Goal: Task Accomplishment & Management: Manage account settings

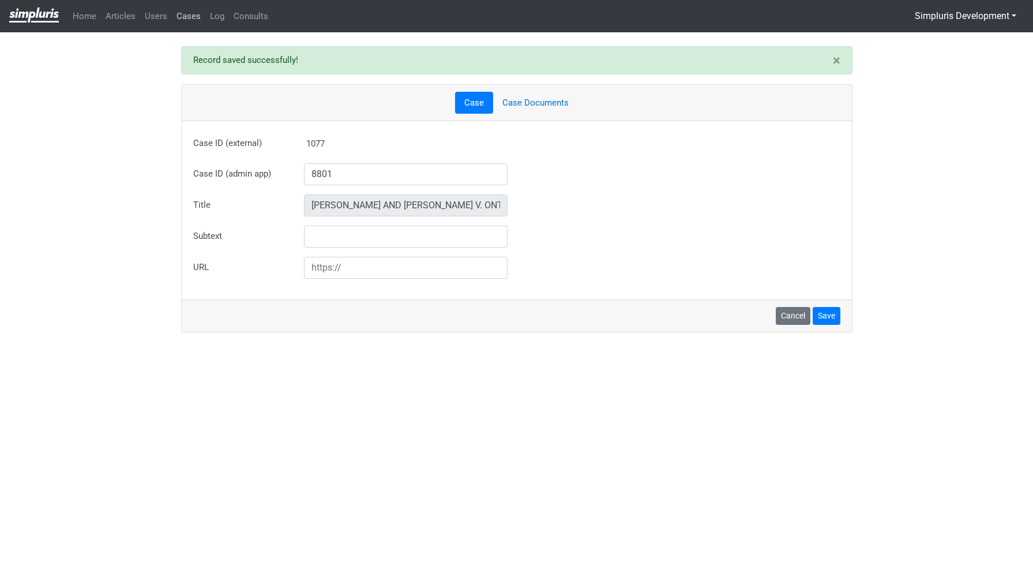
click at [185, 15] on link "Cases" at bounding box center [188, 16] width 33 height 22
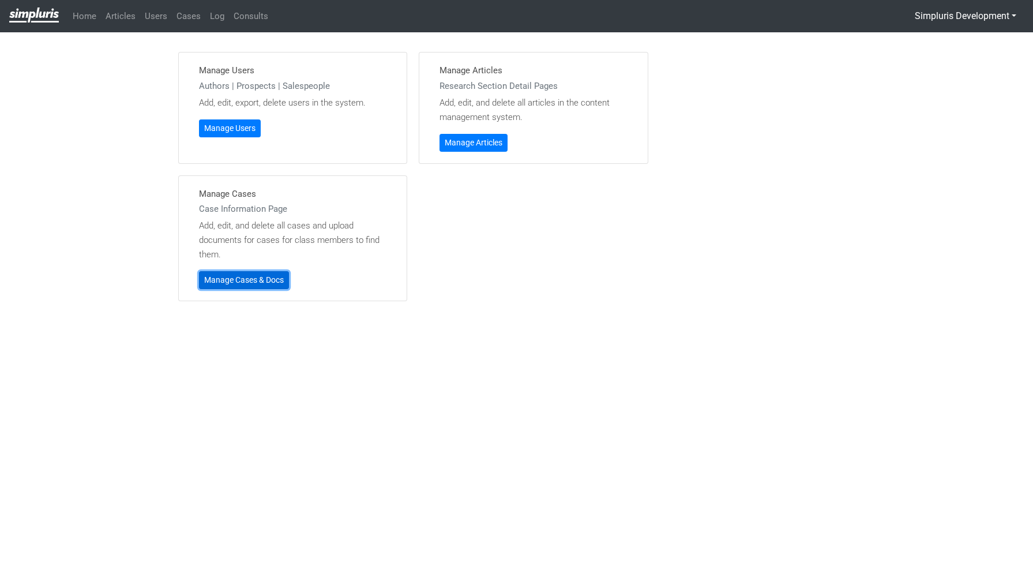
click at [244, 283] on link "Manage Cases & Docs" at bounding box center [244, 280] width 90 height 18
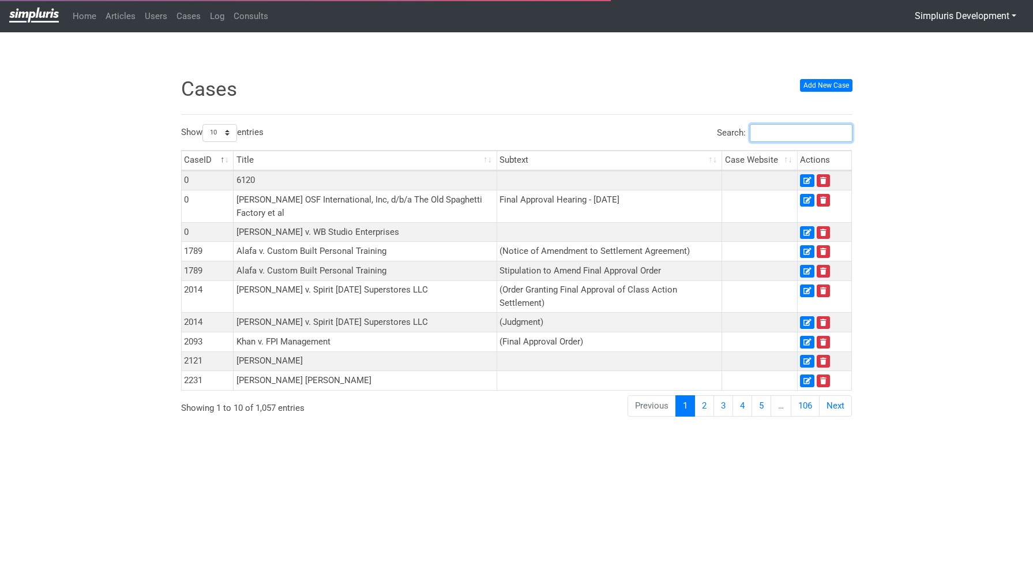
click at [796, 130] on input "Search:" at bounding box center [801, 133] width 103 height 18
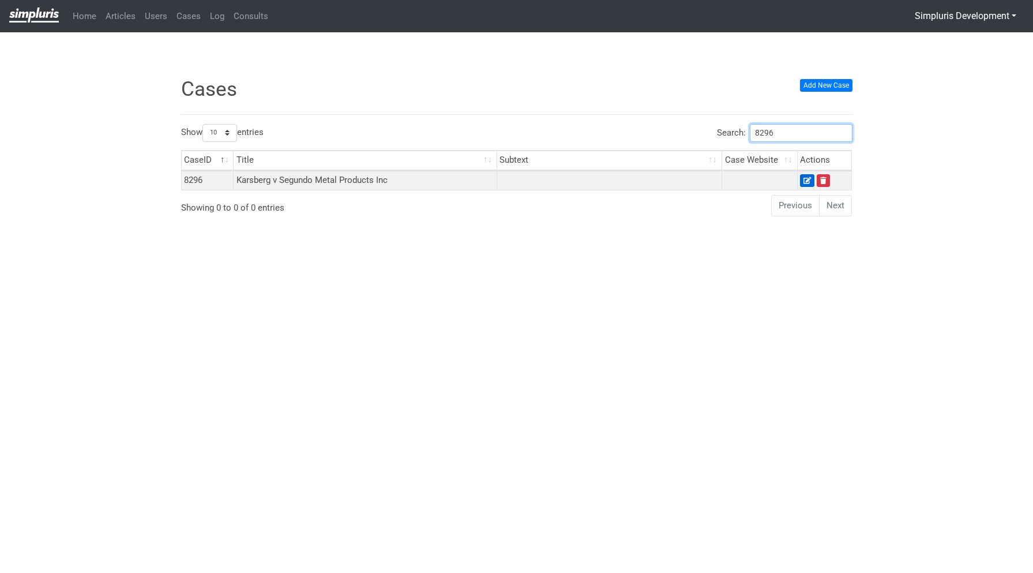
type input "8296"
click at [810, 178] on icon at bounding box center [806, 180] width 7 height 7
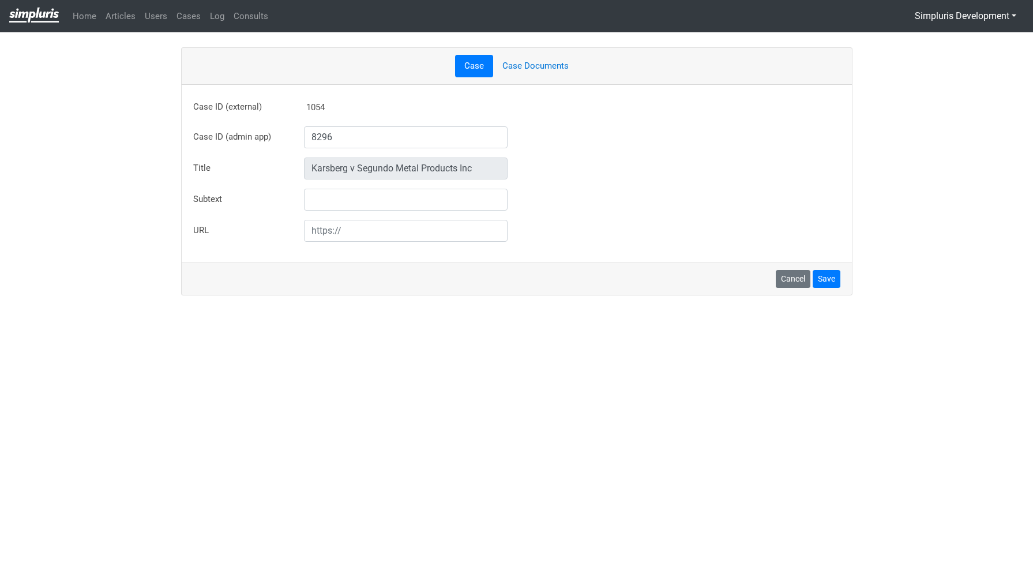
click at [550, 69] on link "Case Documents" at bounding box center [535, 66] width 85 height 22
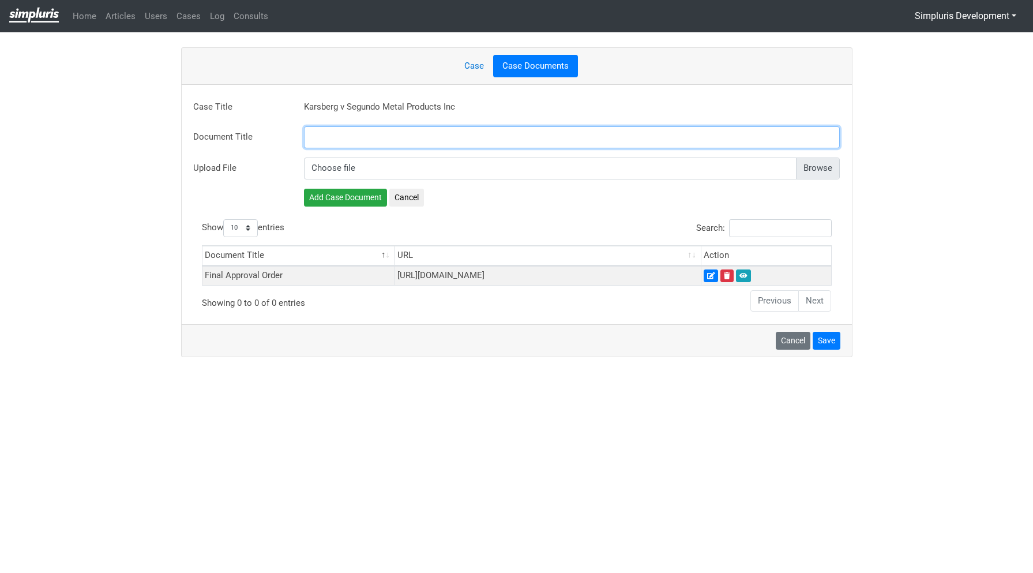
click at [388, 134] on input "text" at bounding box center [572, 137] width 536 height 22
paste input "Final Approval Order"
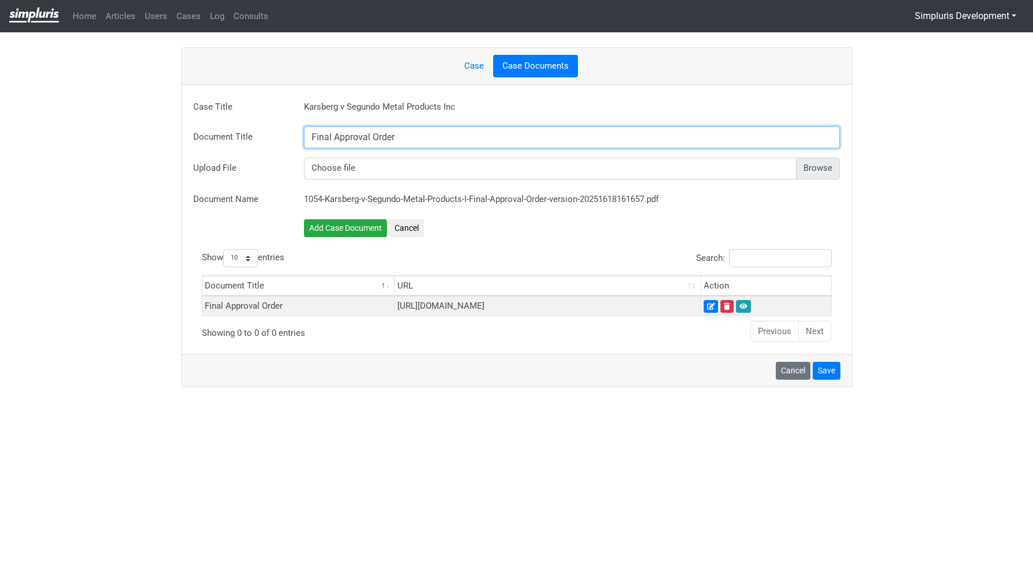
type input "Final Approval Order"
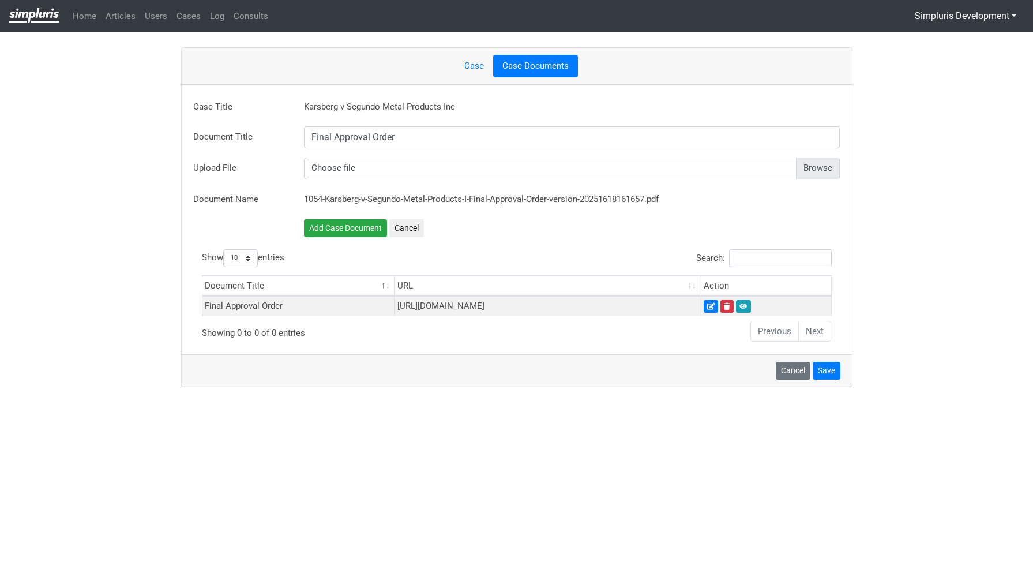
click at [825, 172] on input "file" at bounding box center [572, 168] width 536 height 22
type input "C:\fakepath\60360734_06_10_2025_Order__PROPOSED__FINAL_ORDER_AND_JUDGMENT_GRANT…"
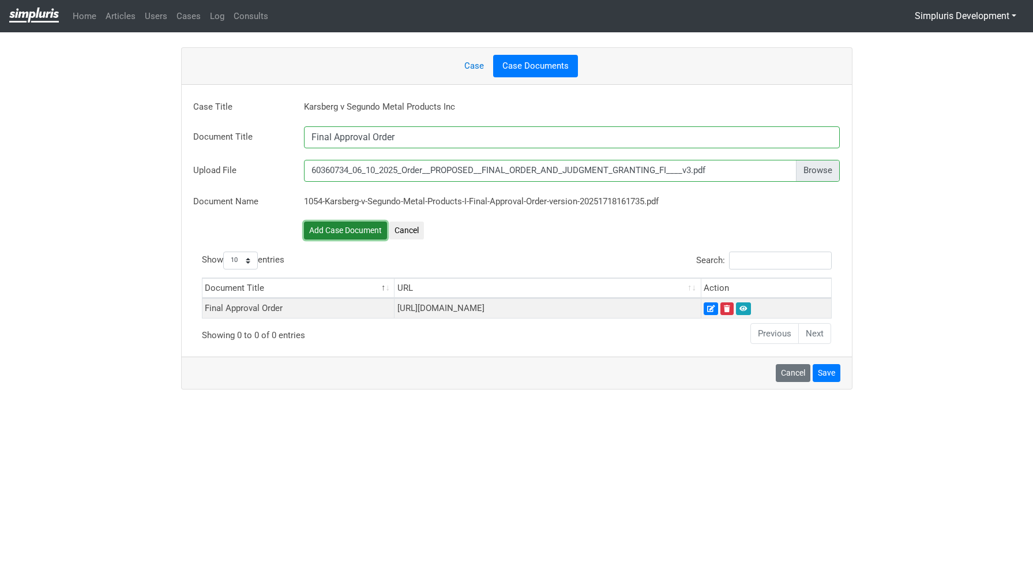
click at [356, 232] on button "Add Case Document" at bounding box center [345, 230] width 83 height 18
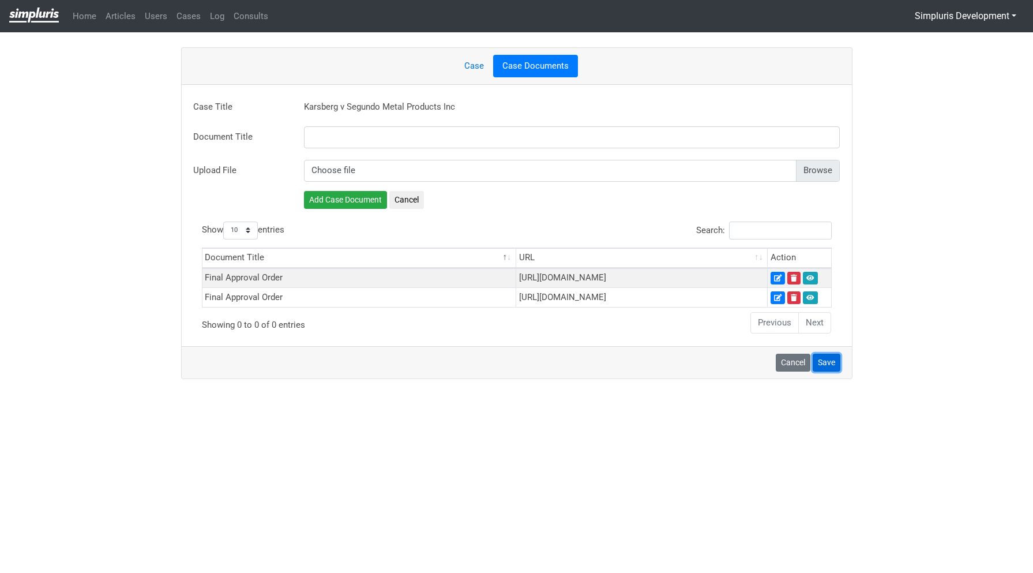
click at [830, 371] on button "Save" at bounding box center [826, 362] width 28 height 18
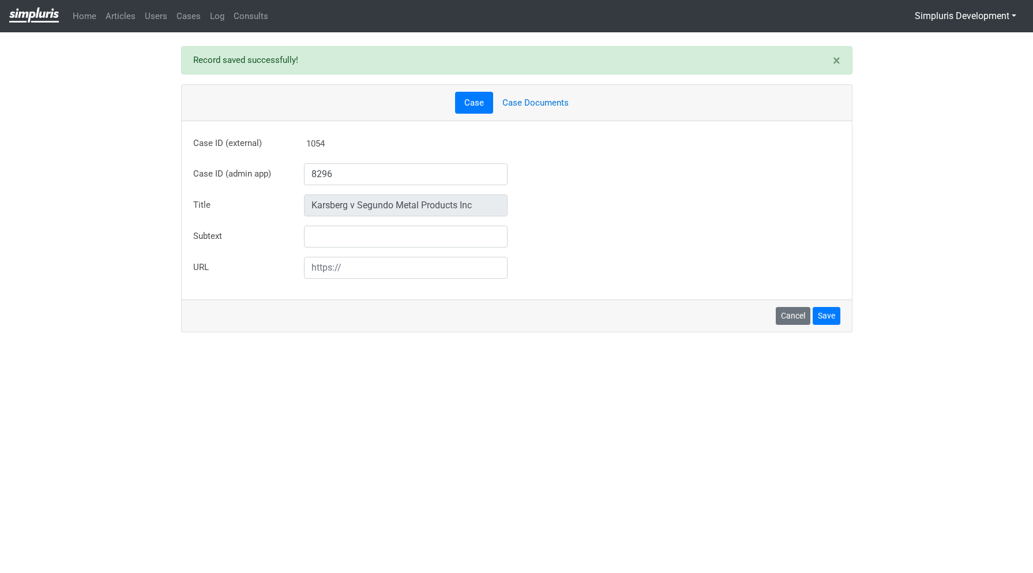
click at [540, 103] on link "Case Documents" at bounding box center [535, 103] width 85 height 22
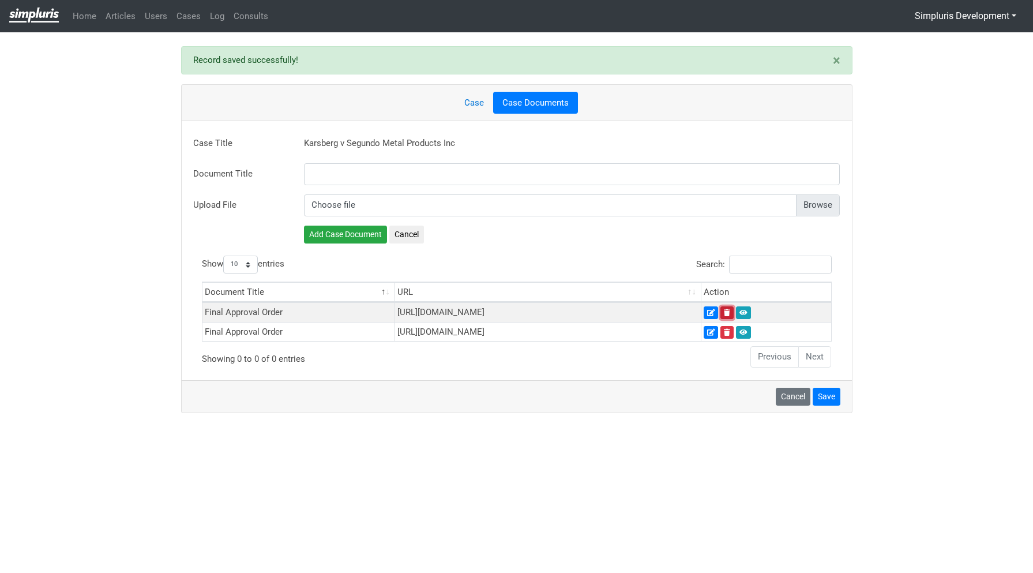
click at [730, 314] on icon at bounding box center [727, 312] width 6 height 7
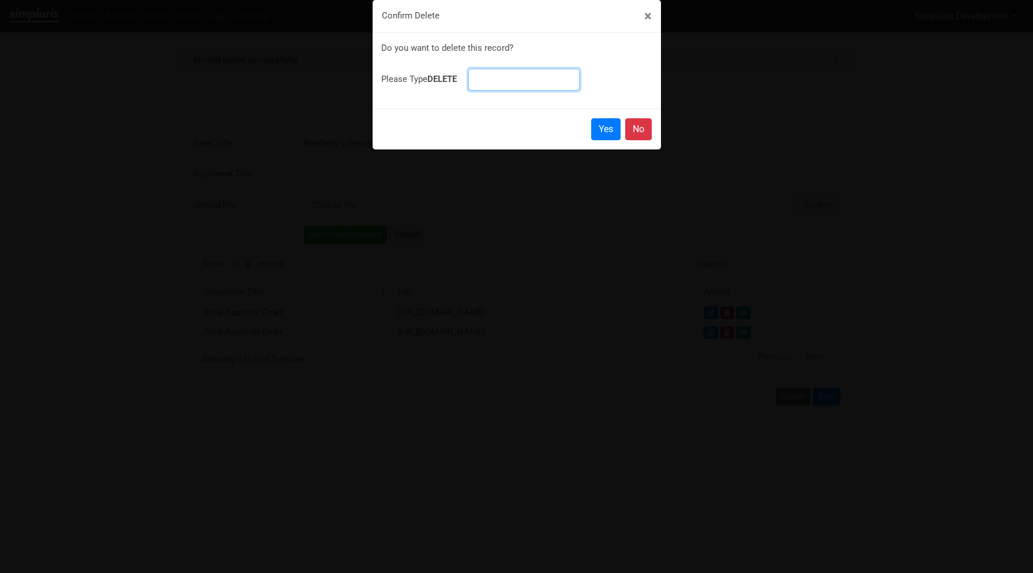
click at [510, 75] on input at bounding box center [523, 80] width 111 height 22
type input "DELETE"
click at [610, 127] on link "Yes" at bounding box center [605, 129] width 29 height 22
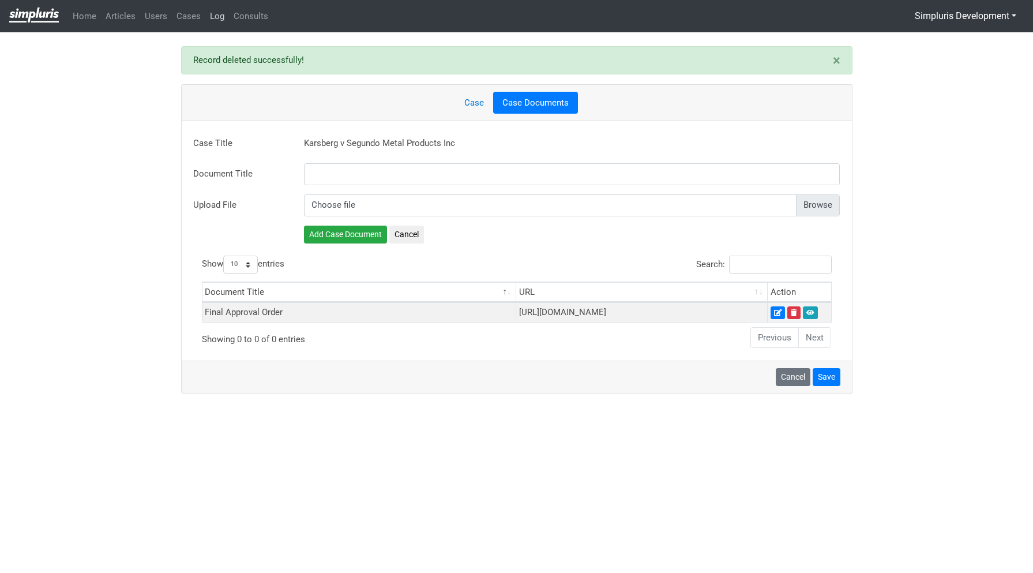
click at [220, 20] on link "Log" at bounding box center [217, 16] width 24 height 22
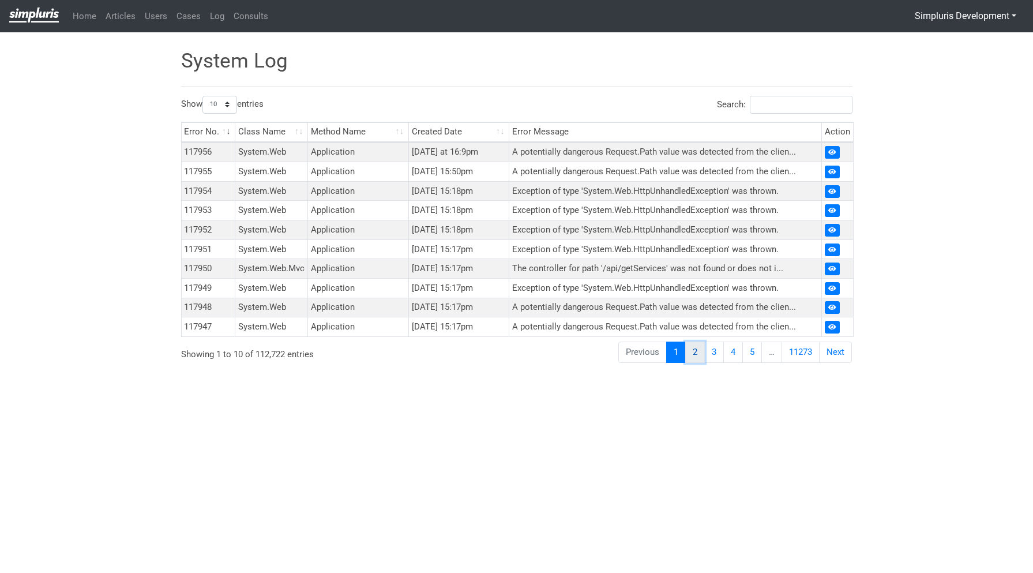
click at [691, 352] on link "2" at bounding box center [695, 351] width 20 height 21
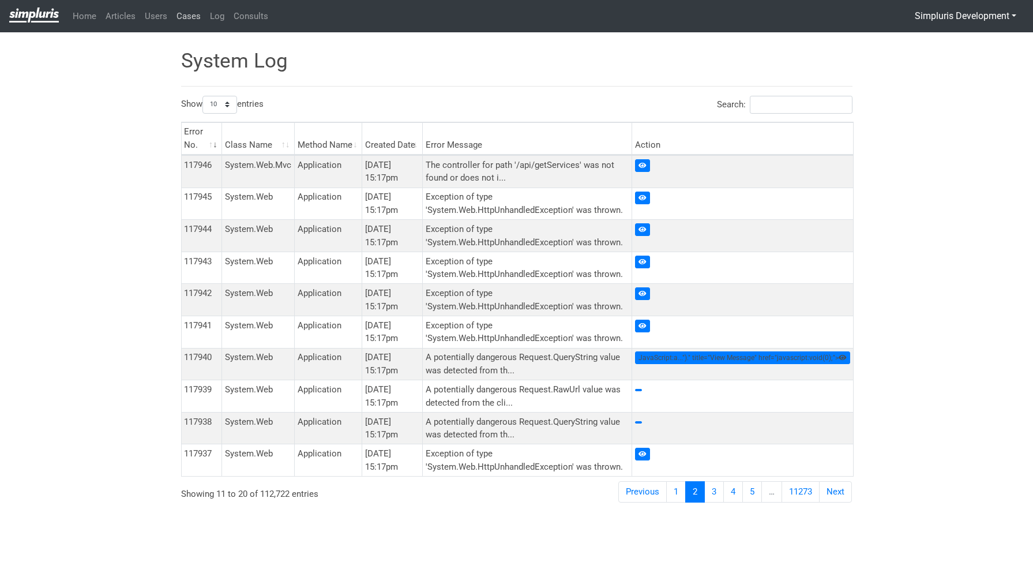
click at [187, 16] on link "Cases" at bounding box center [188, 16] width 33 height 22
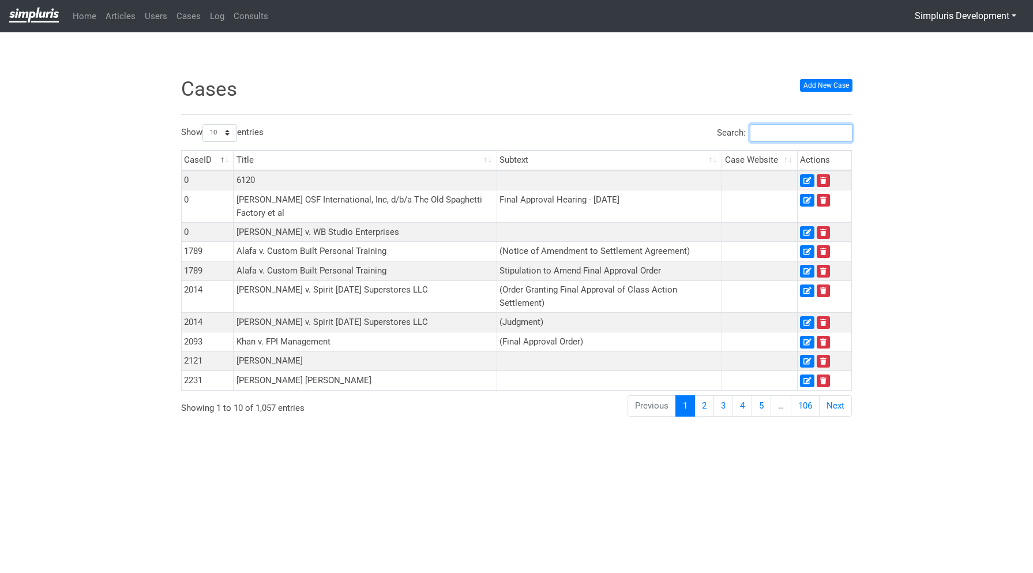
click at [829, 131] on input "Search:" at bounding box center [801, 133] width 103 height 18
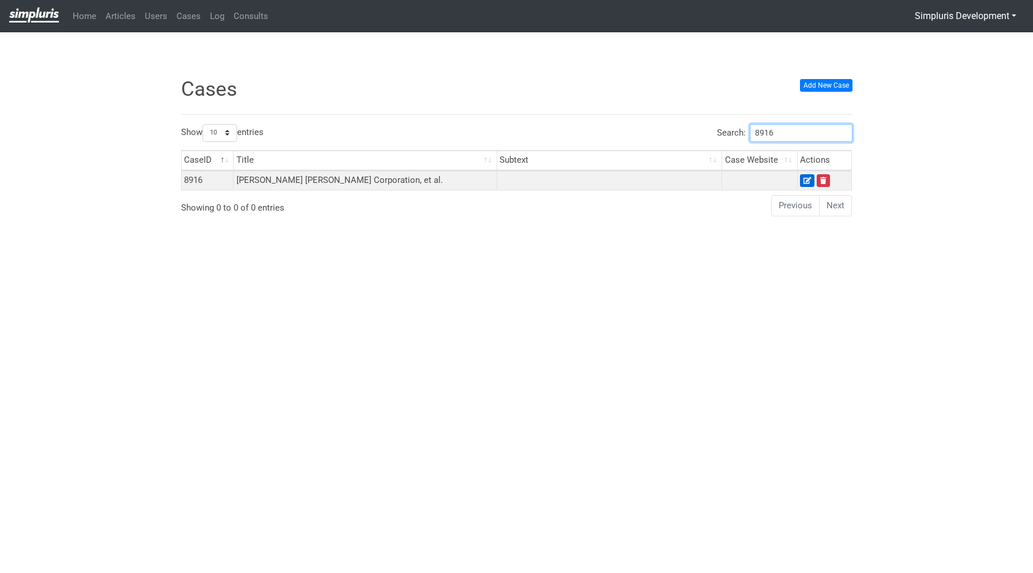
type input "8916"
click at [806, 182] on icon at bounding box center [806, 180] width 7 height 7
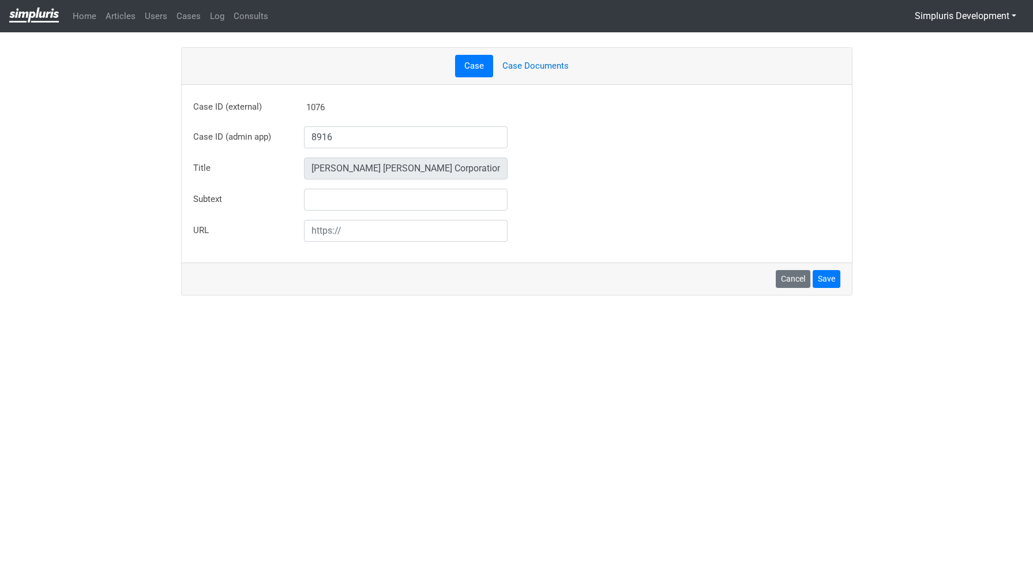
click at [536, 64] on link "Case Documents" at bounding box center [535, 66] width 85 height 22
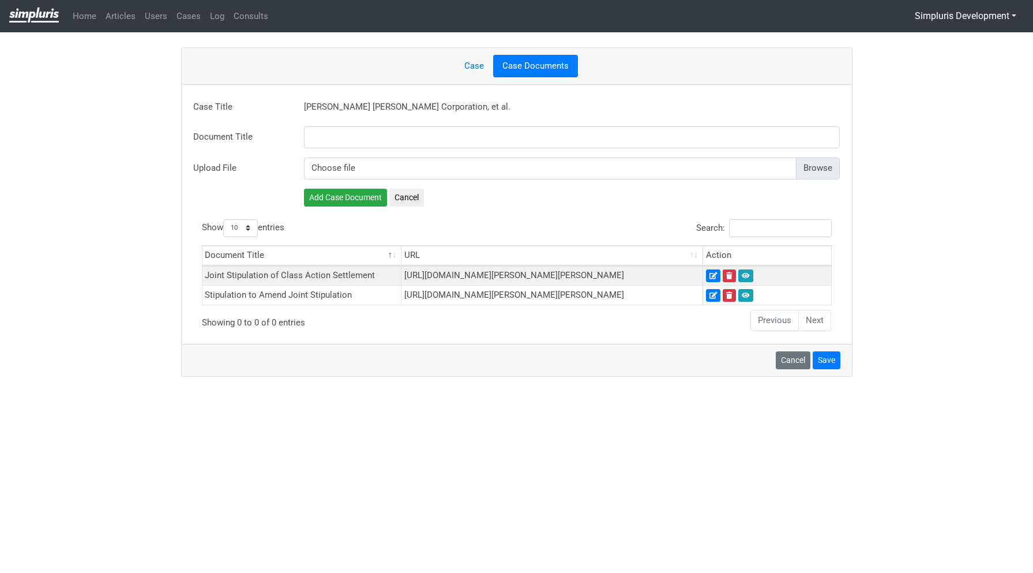
click at [476, 66] on link "Case" at bounding box center [474, 66] width 38 height 22
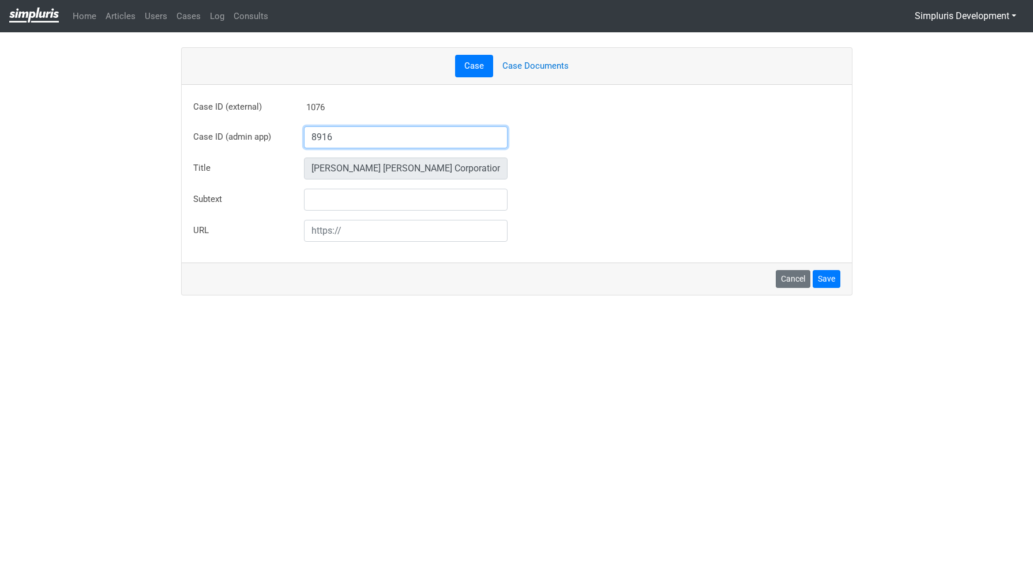
drag, startPoint x: 335, startPoint y: 141, endPoint x: 299, endPoint y: 141, distance: 36.3
click at [299, 141] on div "8916 Case ID not found in admin app database. But you can enter one manually be…" at bounding box center [405, 137] width 221 height 22
type input "8801"
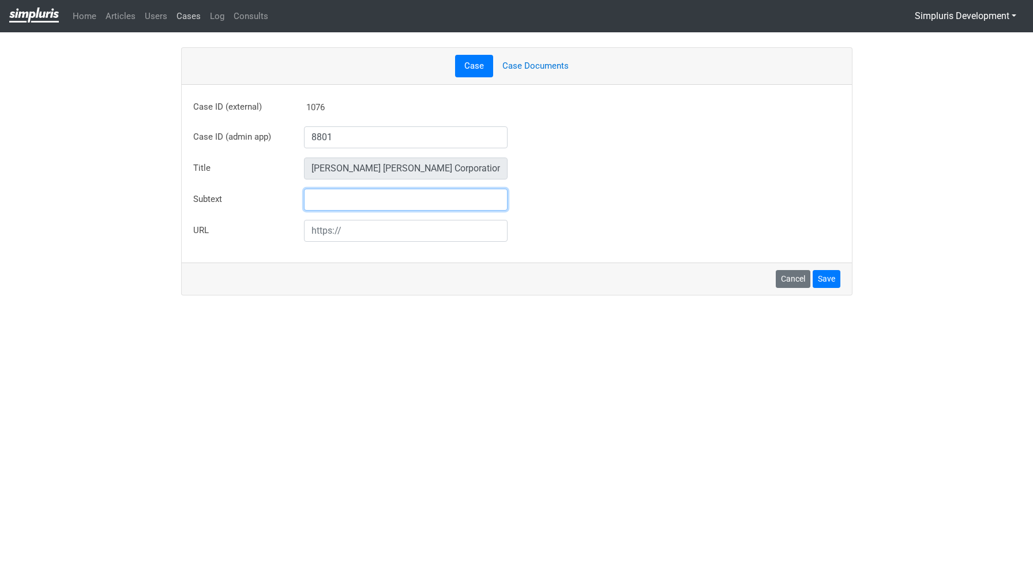
type input "[PERSON_NAME] AND [PERSON_NAME] V. ONTARIO REFRIGERATION SERVICES, INC."
click at [192, 16] on link "Cases" at bounding box center [188, 16] width 33 height 22
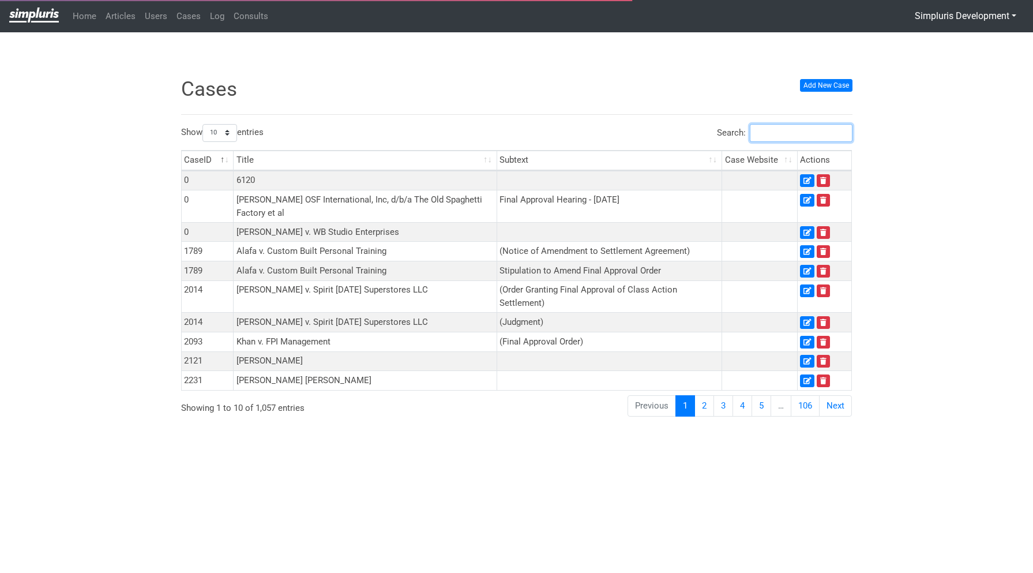
click at [818, 134] on input "Search:" at bounding box center [801, 133] width 103 height 18
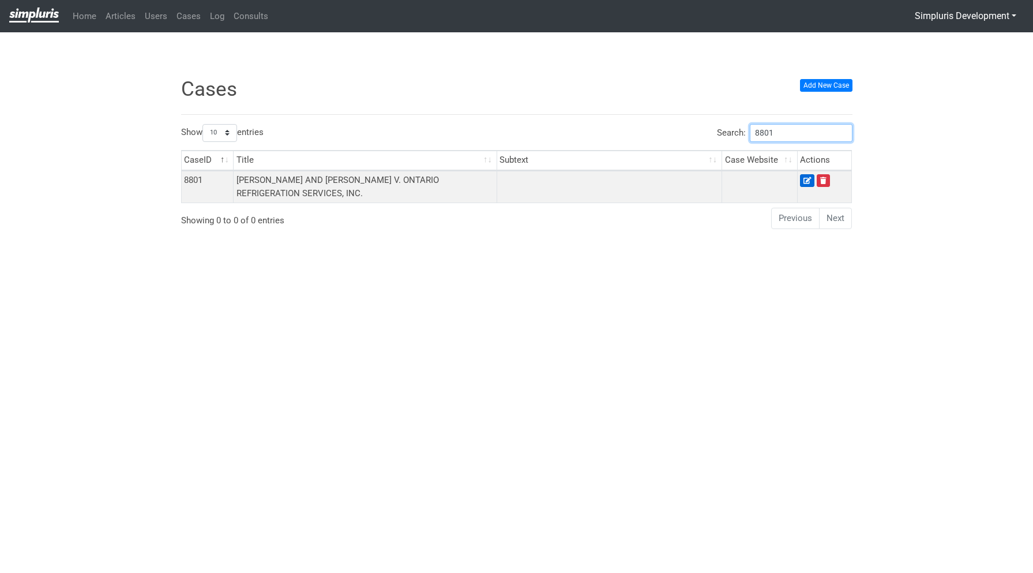
type input "8801"
click at [809, 178] on icon at bounding box center [806, 180] width 7 height 7
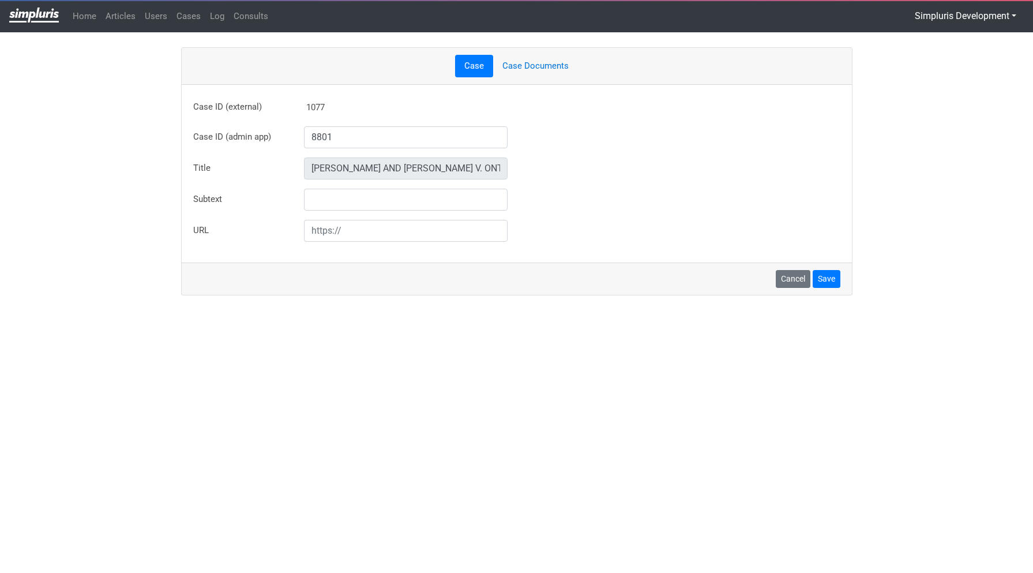
click at [528, 66] on link "Case Documents" at bounding box center [535, 66] width 85 height 22
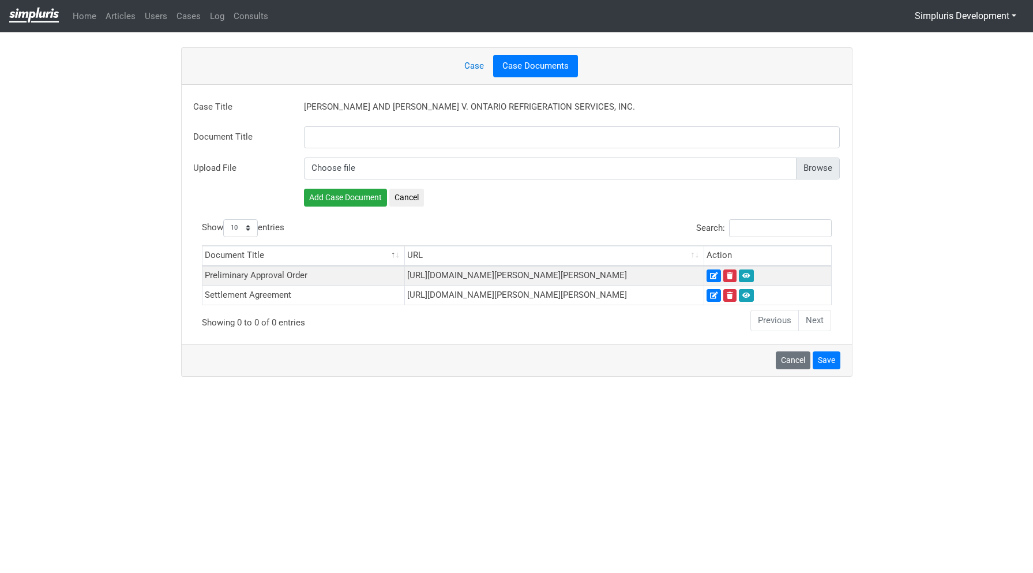
click at [478, 62] on link "Case" at bounding box center [474, 66] width 38 height 22
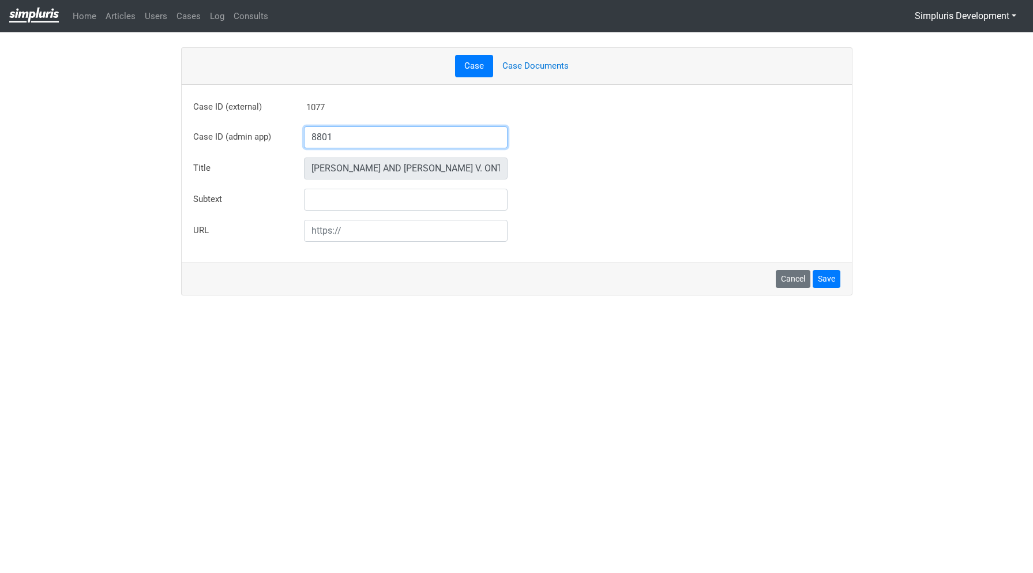
drag, startPoint x: 347, startPoint y: 139, endPoint x: 292, endPoint y: 140, distance: 54.8
click at [292, 140] on div "Case ID (admin app) 8801 Case ID not found in admin app database. But you can e…" at bounding box center [517, 137] width 664 height 22
type input "8797"
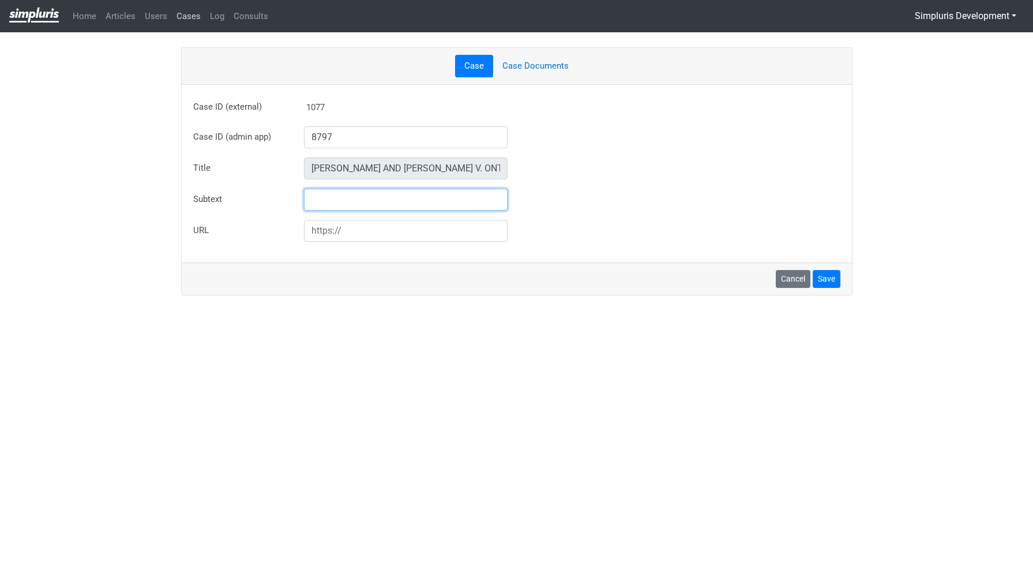
type input "[PERSON_NAME] [PERSON_NAME] Coast Wound and [MEDICAL_DATA], Inc. et al."
click at [180, 21] on link "Cases" at bounding box center [188, 16] width 33 height 22
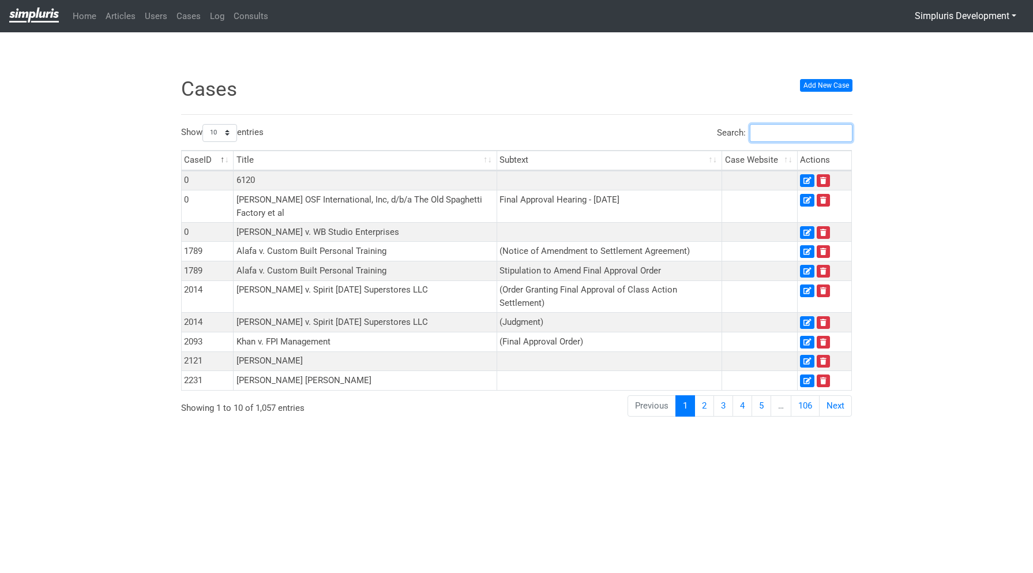
click at [808, 128] on input "Search:" at bounding box center [801, 133] width 103 height 18
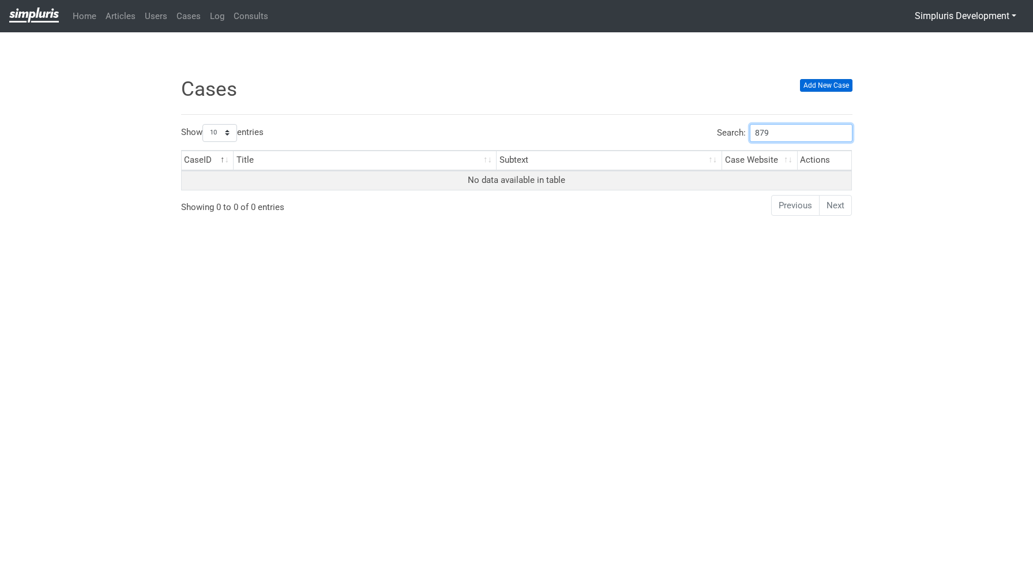
type input "879"
click at [822, 89] on link "Add New Case" at bounding box center [826, 85] width 52 height 13
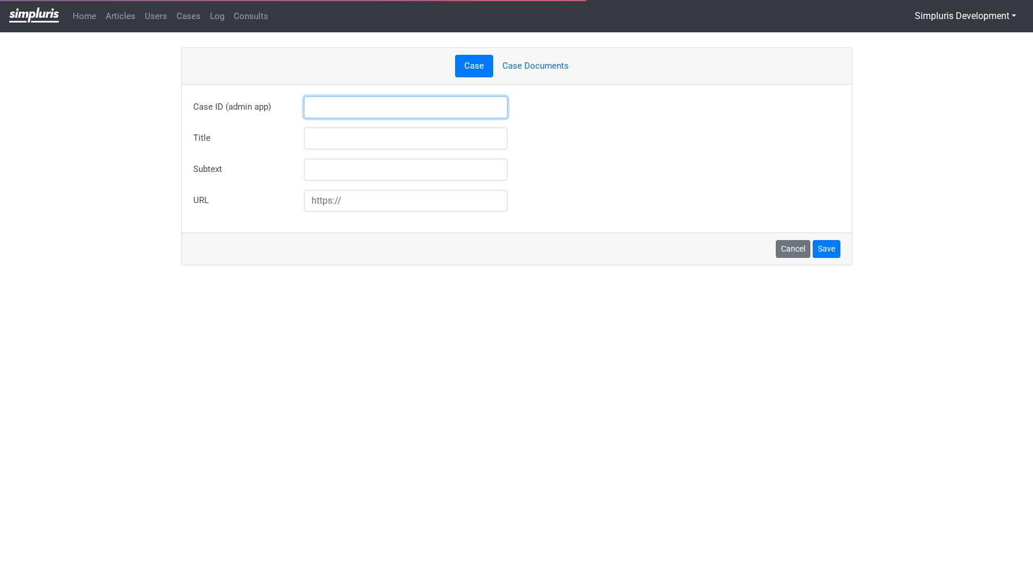
click at [333, 103] on input "text" at bounding box center [406, 107] width 204 height 22
type input "8797"
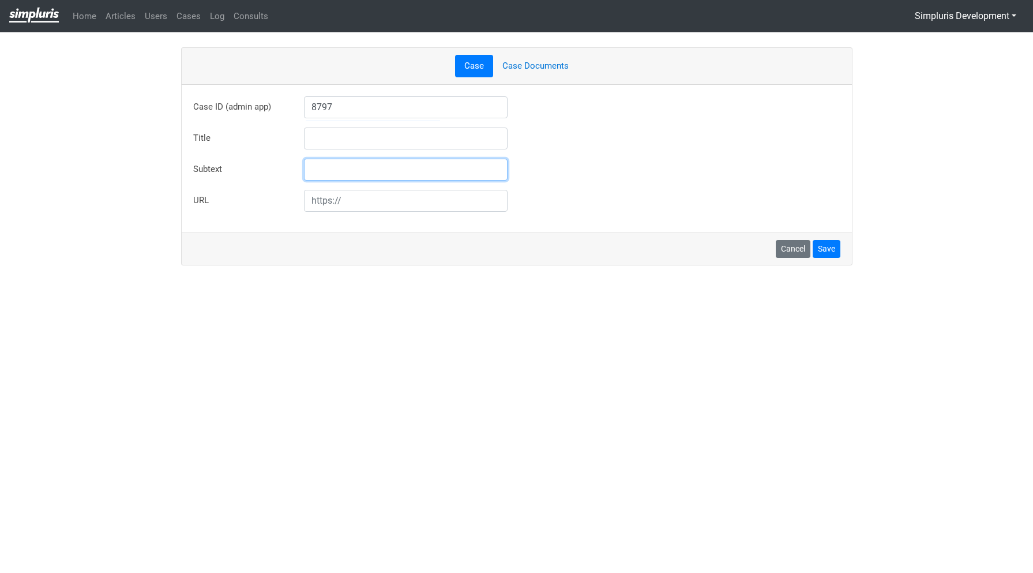
type input "[PERSON_NAME] [PERSON_NAME] Coast Wound and [MEDICAL_DATA], Inc. et al."
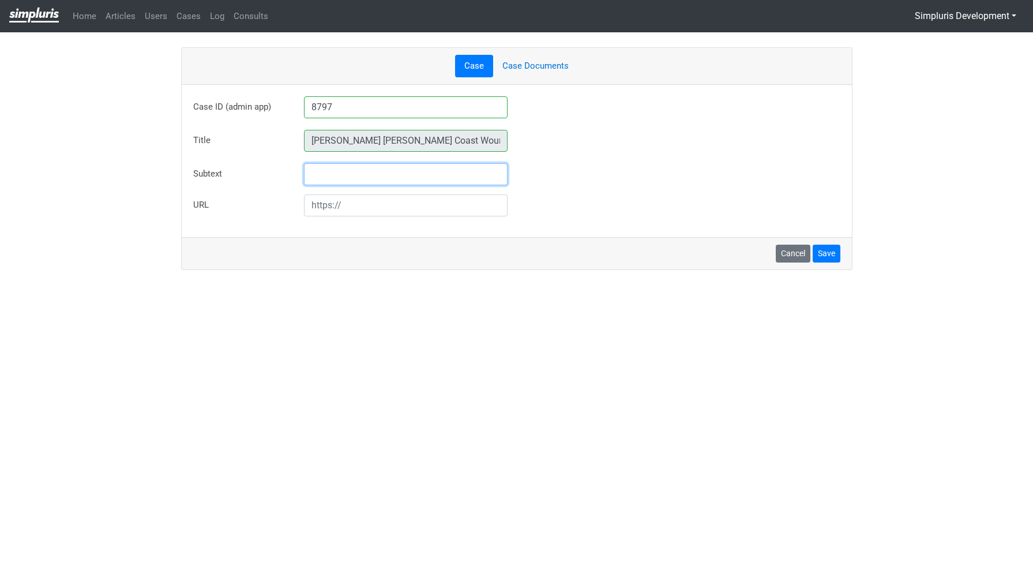
click at [351, 127] on div "Case ID (admin app) 8797 Case ID not found in admin app database. But you can e…" at bounding box center [516, 156] width 647 height 120
click at [822, 253] on button "Save" at bounding box center [826, 253] width 28 height 18
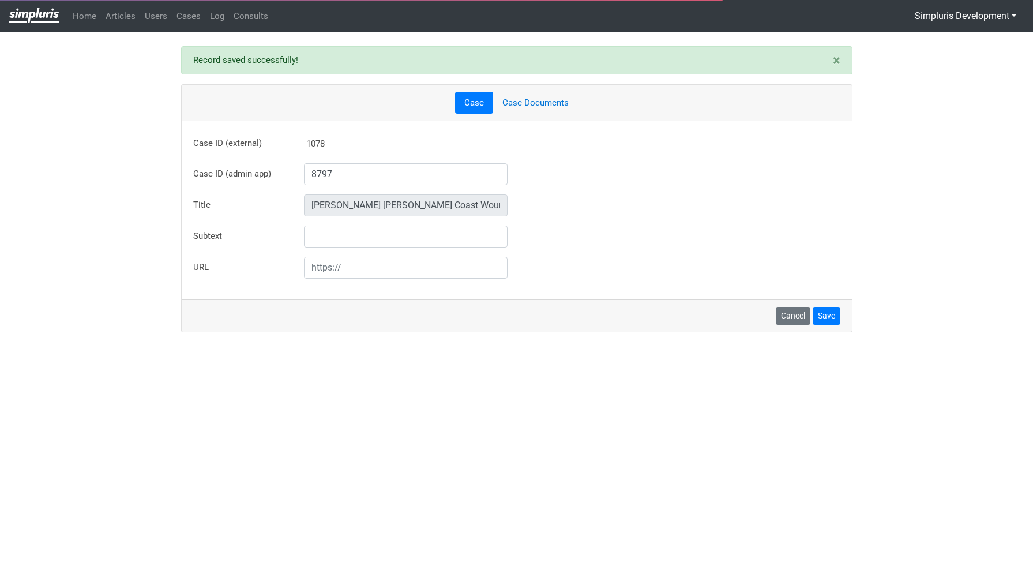
click at [543, 99] on link "Case Documents" at bounding box center [535, 103] width 85 height 22
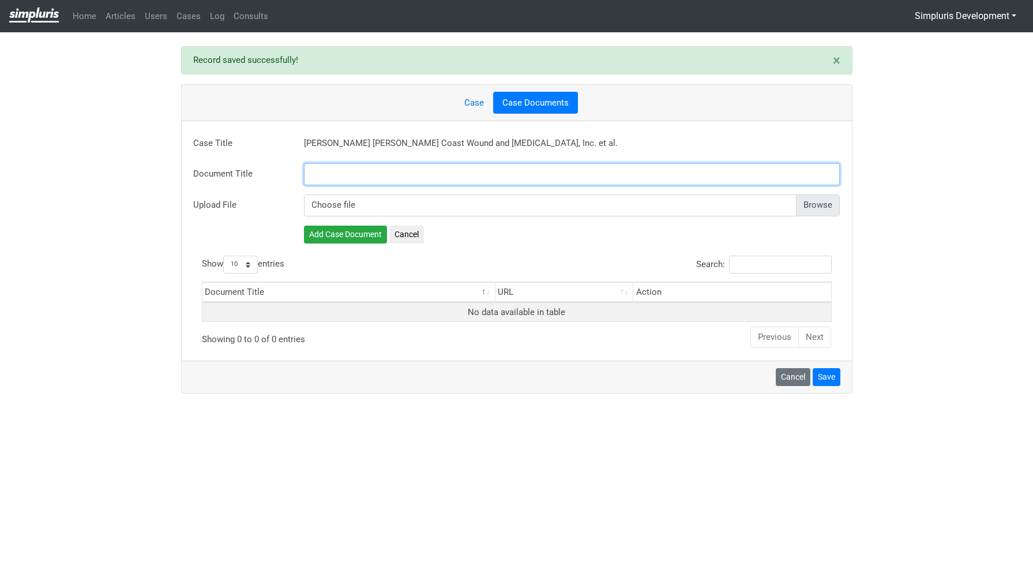
click at [484, 168] on input "text" at bounding box center [572, 174] width 536 height 22
paste input "Motion for Approval of PAGA Settlement"
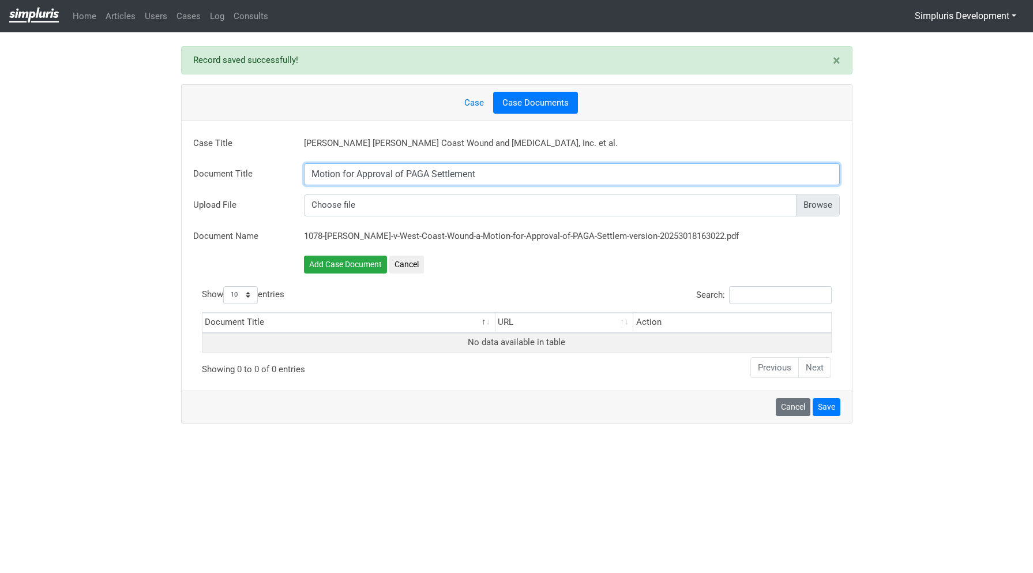
drag, startPoint x: 314, startPoint y: 173, endPoint x: 253, endPoint y: 176, distance: 61.2
click at [253, 176] on div "Document Title Motion for Approval of PAGA Settlement" at bounding box center [517, 174] width 664 height 22
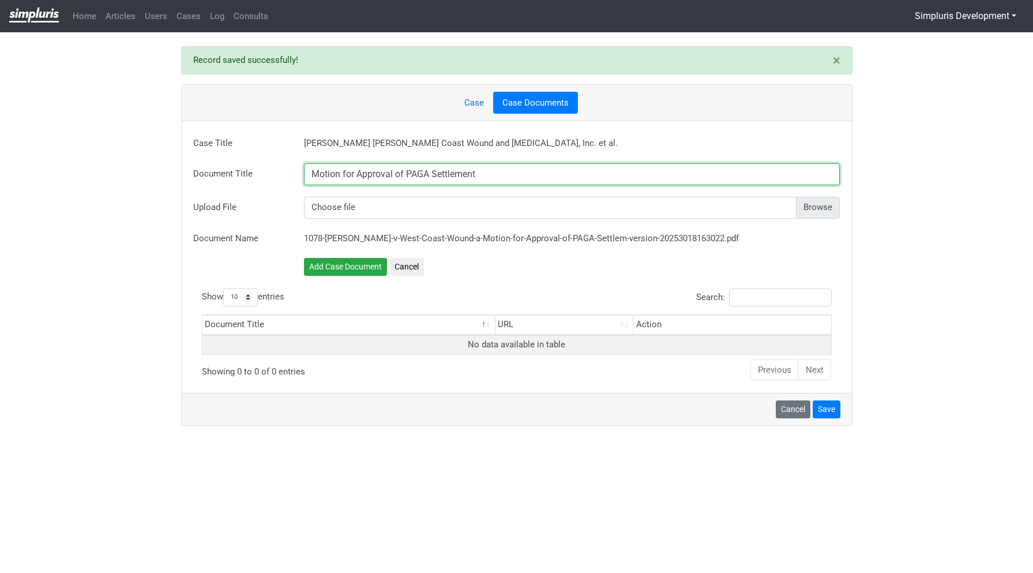
click at [501, 170] on input "Motion for Approval of PAGA Settlement" at bounding box center [572, 174] width 536 height 22
drag, startPoint x: 540, startPoint y: 171, endPoint x: 255, endPoint y: 189, distance: 284.8
click at [255, 189] on div "Case Title Vonda Rodgers v. West Coast Wound and Skin Care, Inc. et al. Documen…" at bounding box center [516, 257] width 647 height 249
paste input "uling RE:"
click at [311, 175] on input "uling RE: Motion for Approval of PAGA Settlement" at bounding box center [572, 174] width 536 height 22
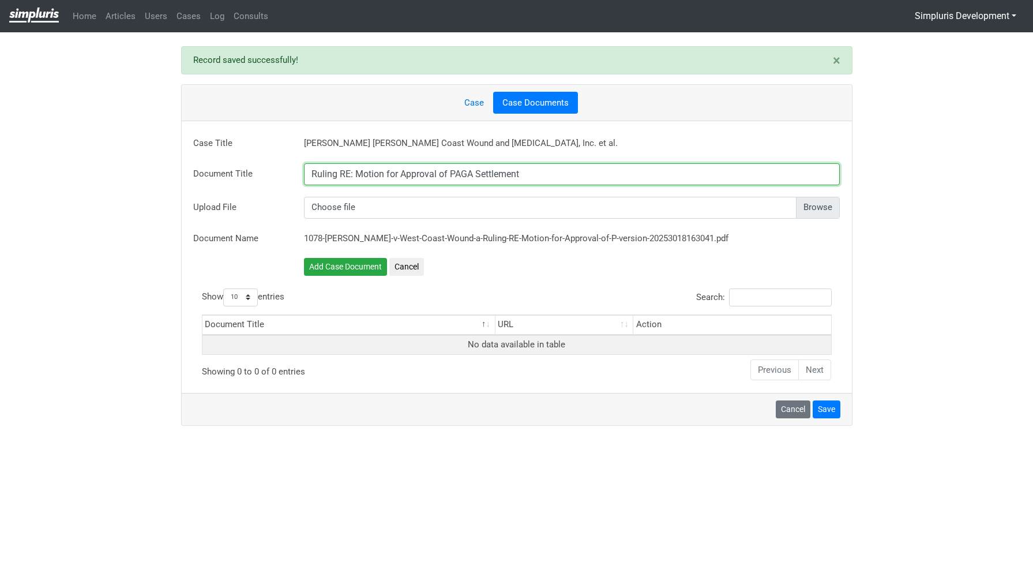
type input "Ruling RE: Motion for Approval of PAGA Settlement"
click at [842, 204] on div "Choose file" at bounding box center [572, 208] width 554 height 22
click at [823, 206] on input "file" at bounding box center [572, 208] width 536 height 22
type input "C:\fakepath\Rodgers v. West Coast Wound 20250716 Ruling Granting PAGA Settlemen…"
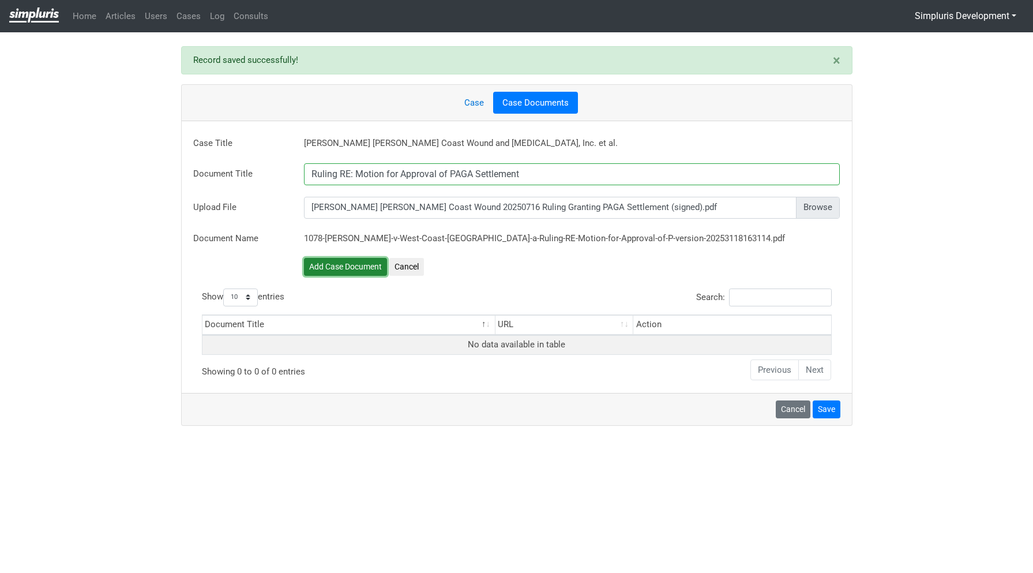
click at [345, 269] on button "Add Case Document" at bounding box center [345, 267] width 83 height 18
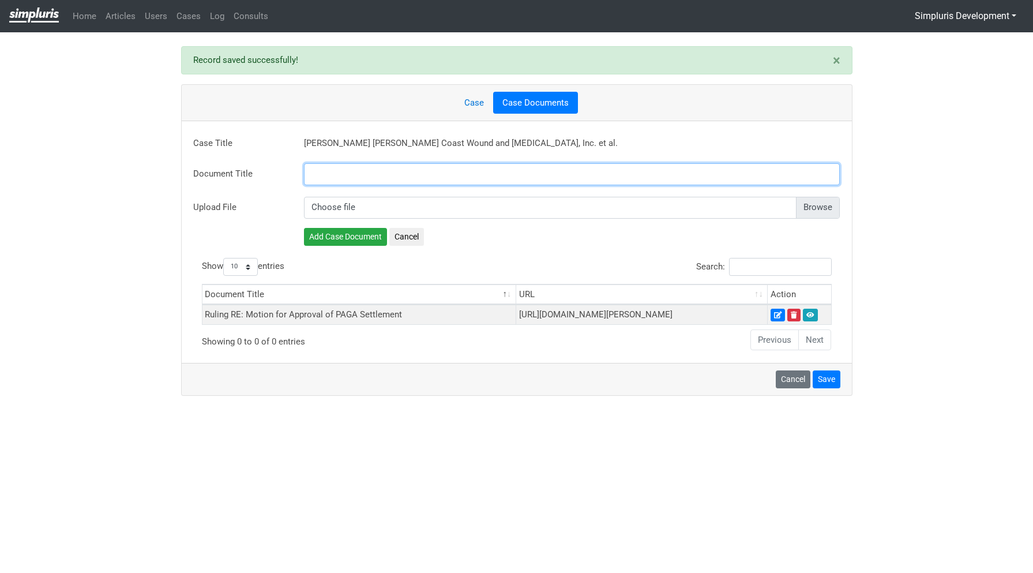
click at [368, 178] on input "text" at bounding box center [572, 174] width 536 height 22
paste input "Judgment"
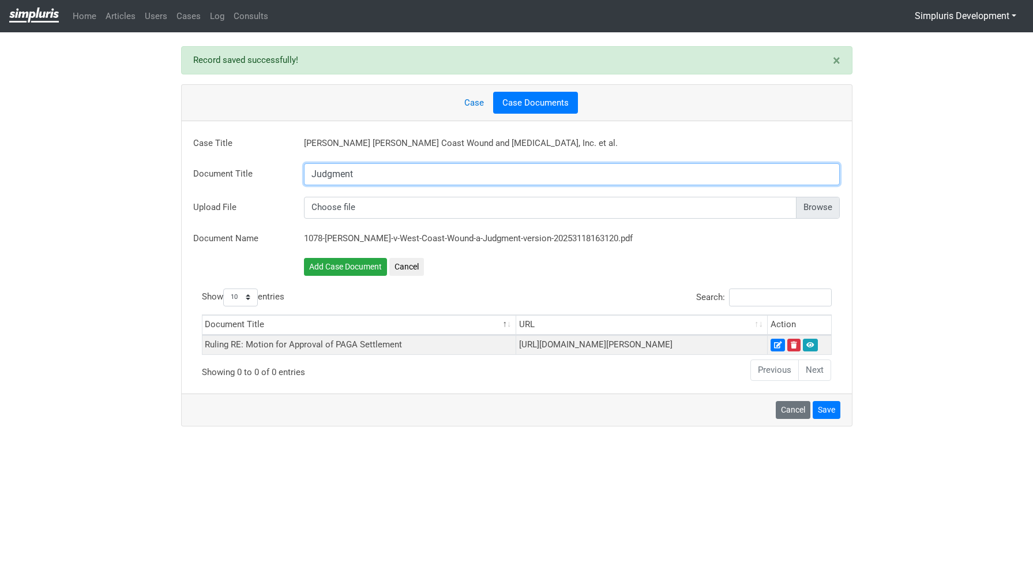
type input "Judgment"
click at [825, 211] on input "file" at bounding box center [572, 208] width 536 height 22
type input "C:\fakepath\Rodgers v. West Coast Wound 20250716 Judgment (signed).pdf"
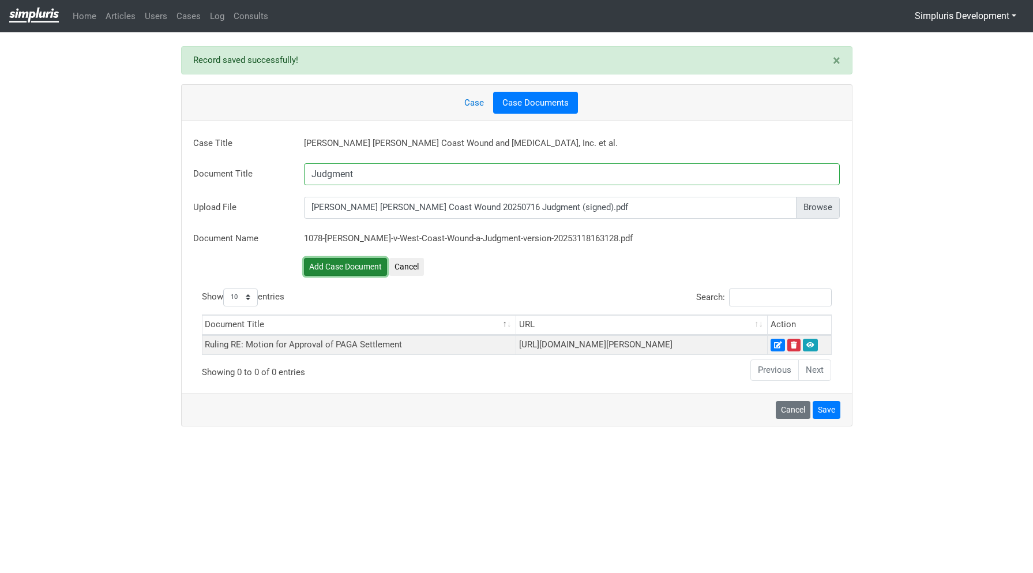
click at [370, 265] on button "Add Case Document" at bounding box center [345, 267] width 83 height 18
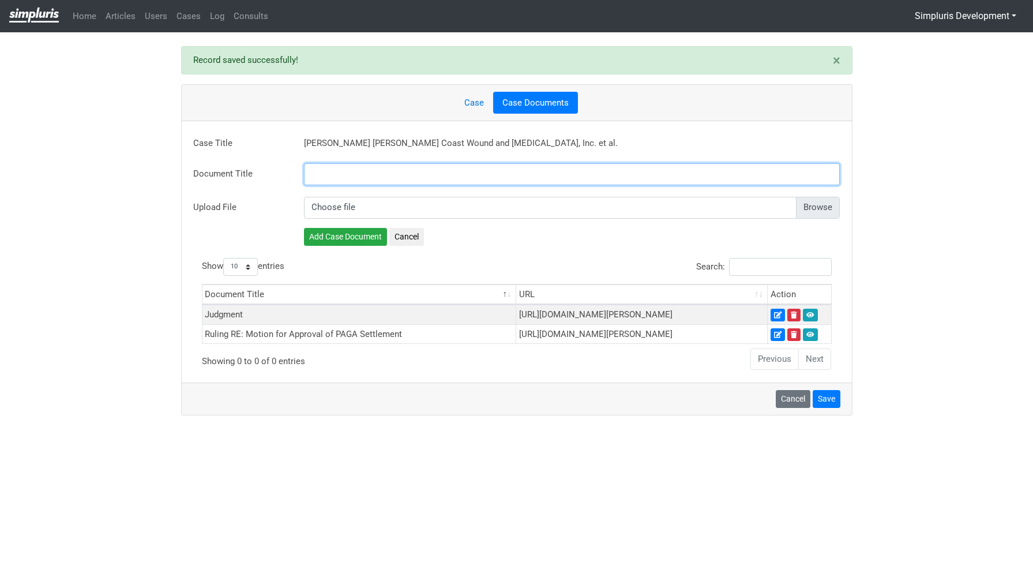
click at [331, 171] on input "text" at bounding box center [572, 174] width 536 height 22
paste input "Settlement Agreement"
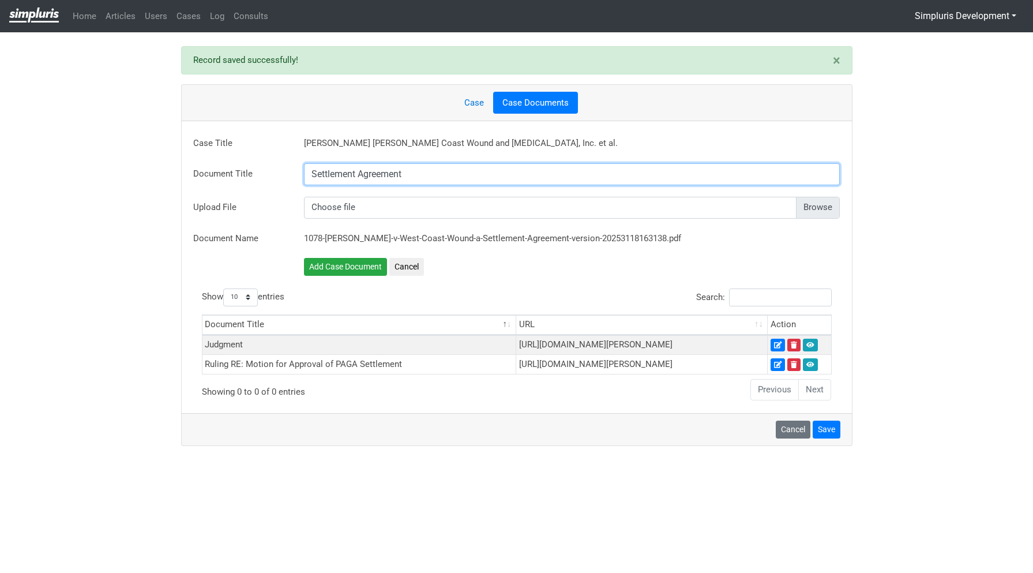
type input "Settlement Agreement"
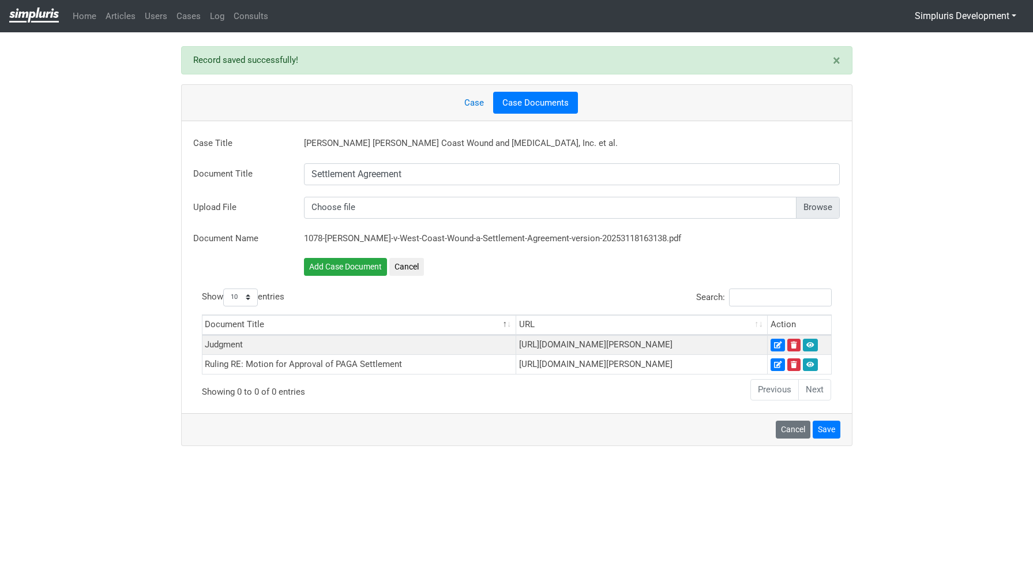
click at [831, 210] on input "file" at bounding box center [572, 208] width 536 height 22
type input "C:\fakepath\Rodgers v West Coast PAGA Settlement Signed 05.07.25(156834439.1).p…"
click at [357, 265] on button "Add Case Document" at bounding box center [345, 267] width 83 height 18
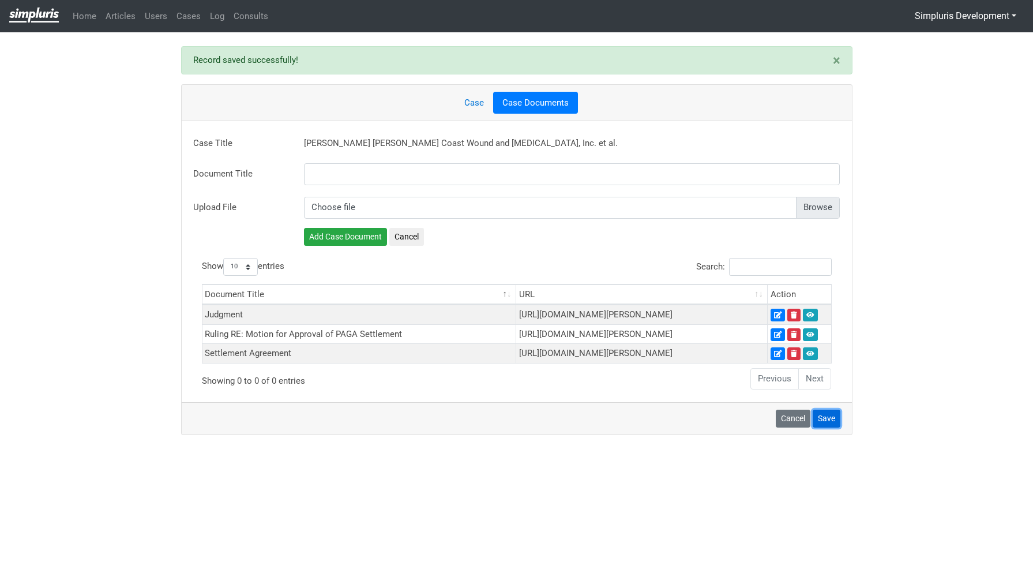
click at [836, 427] on button "Save" at bounding box center [826, 418] width 28 height 18
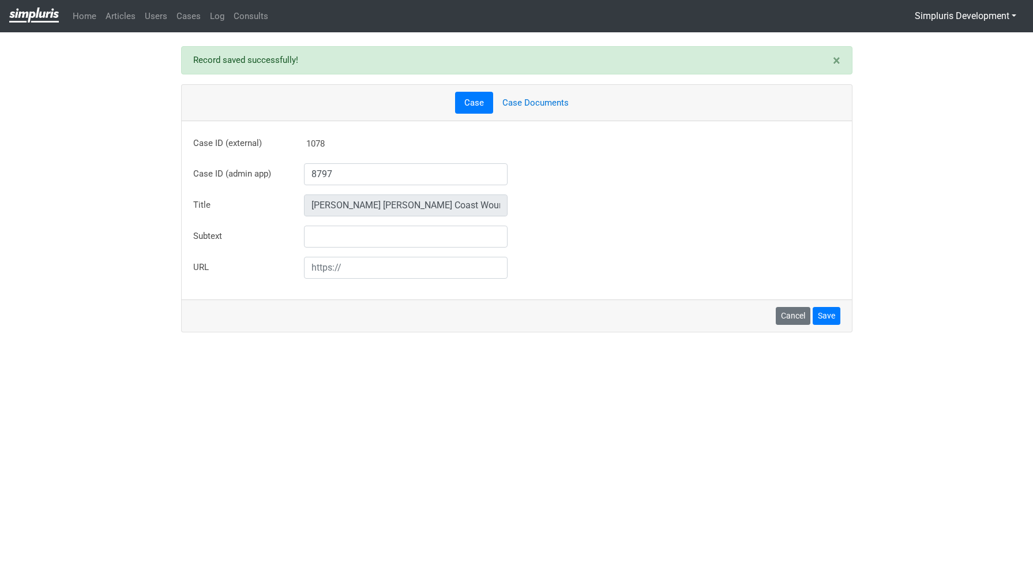
click at [478, 111] on link "Case" at bounding box center [474, 103] width 38 height 22
click at [190, 18] on link "Cases" at bounding box center [188, 16] width 33 height 22
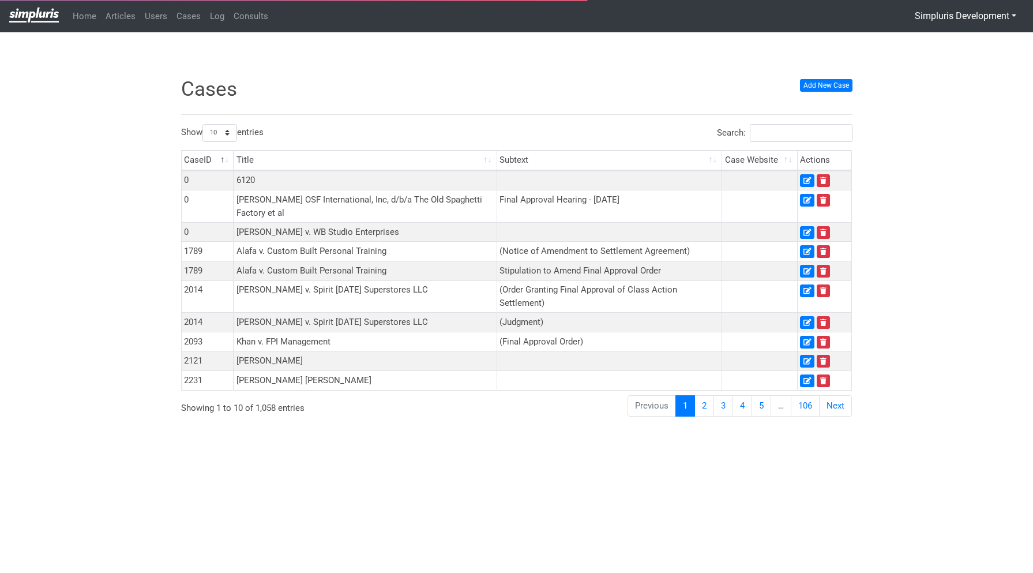
click at [813, 131] on input "Search:" at bounding box center [801, 133] width 103 height 18
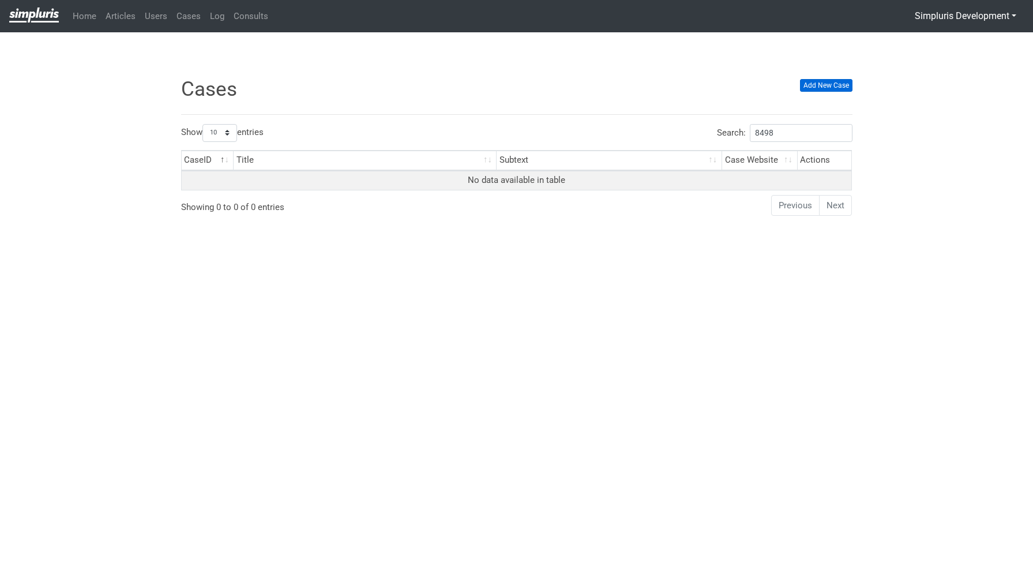
type input "8498"
click at [857, 90] on div "Cases Add New Case" at bounding box center [516, 99] width 688 height 50
click at [831, 85] on link "Add New Case" at bounding box center [826, 85] width 52 height 13
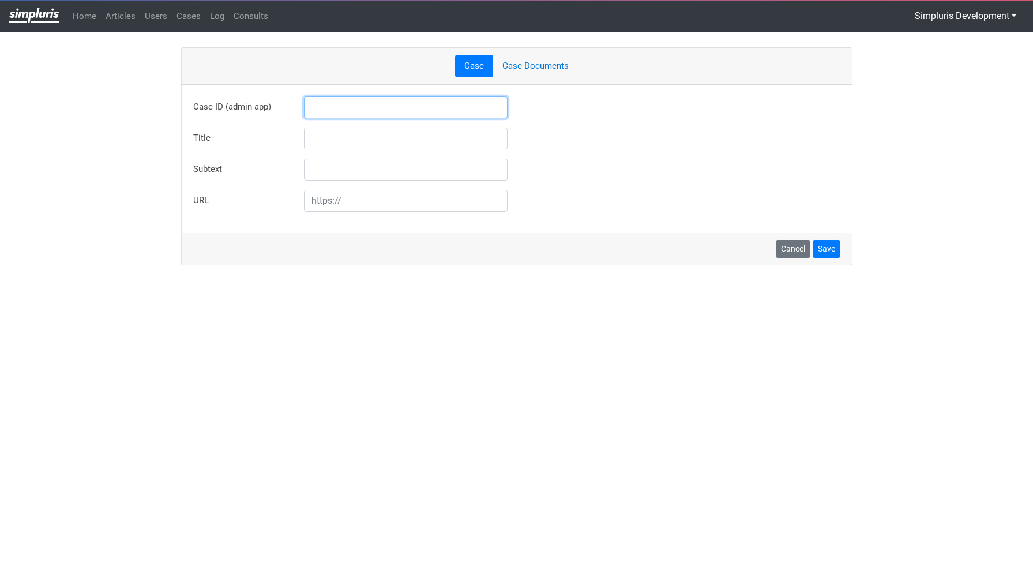
click at [365, 107] on input "text" at bounding box center [406, 107] width 204 height 22
type input "8498"
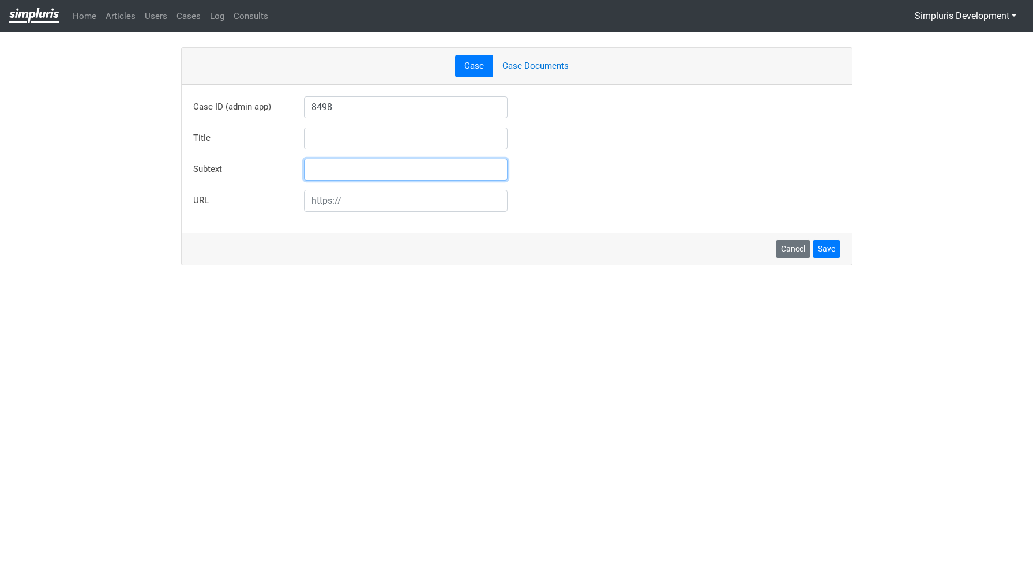
type input "[PERSON_NAME] v. Transform Sears Home Services LLC"
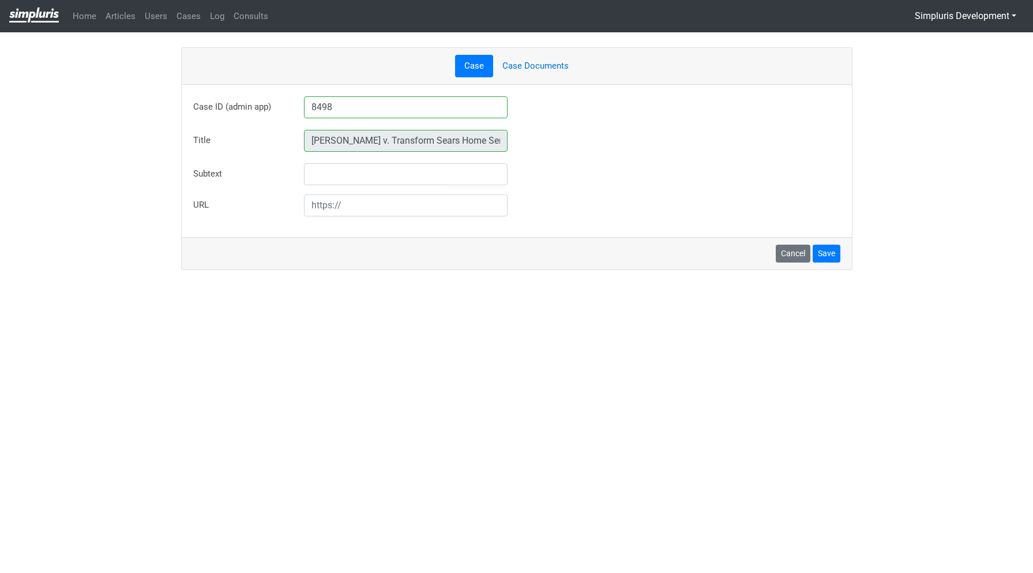
click at [556, 61] on ul "Case Case Documents" at bounding box center [516, 66] width 647 height 22
click at [820, 245] on button "Save" at bounding box center [826, 253] width 28 height 18
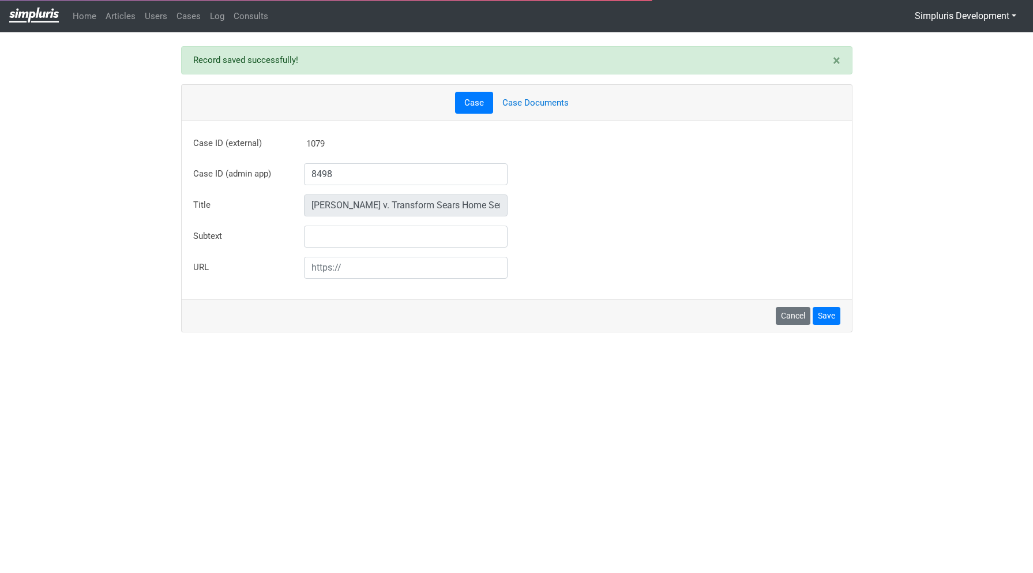
click at [528, 102] on link "Case Documents" at bounding box center [535, 103] width 85 height 22
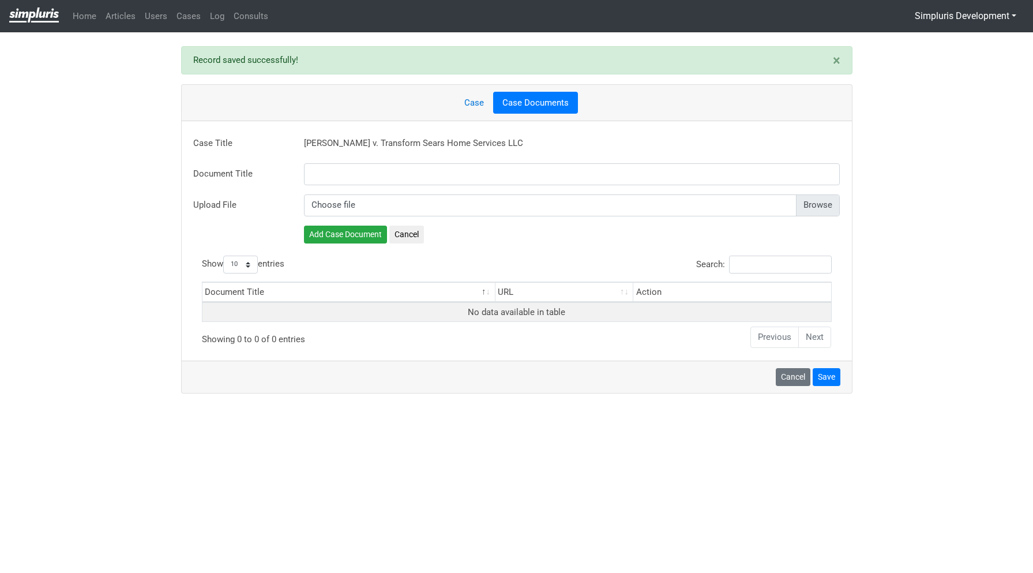
click at [814, 206] on input "file" at bounding box center [572, 205] width 536 height 22
type input "C:\fakepath\1. Settlement Agreement.pdf"
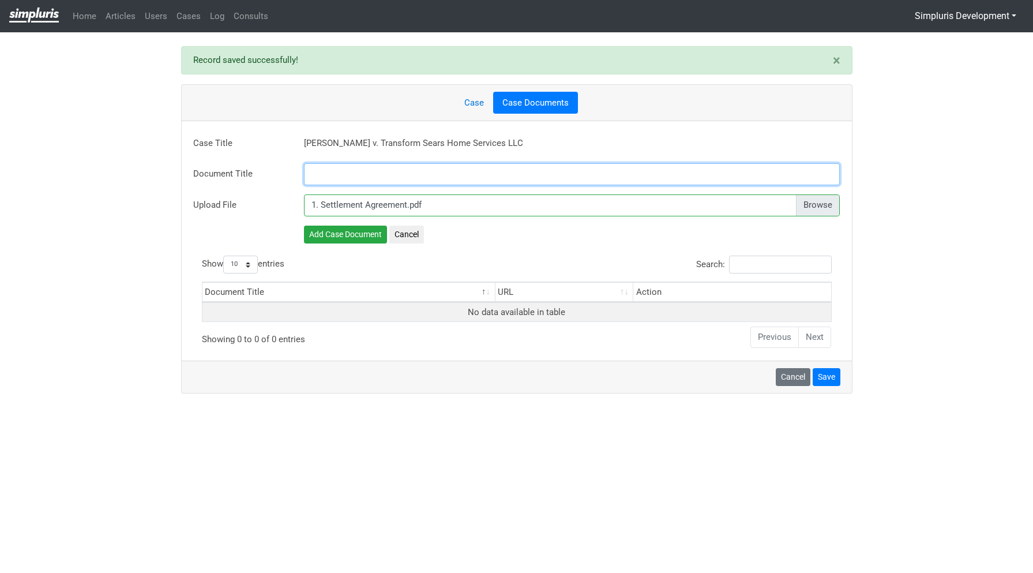
click at [337, 168] on input "text" at bounding box center [572, 174] width 536 height 22
paste input "Settlement Agreement"
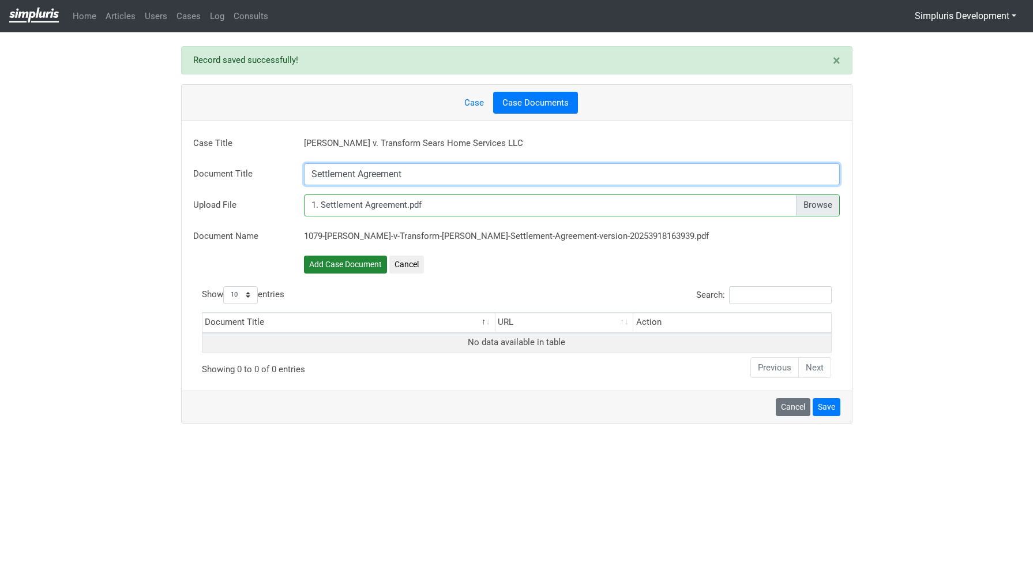
type input "Settlement Agreement"
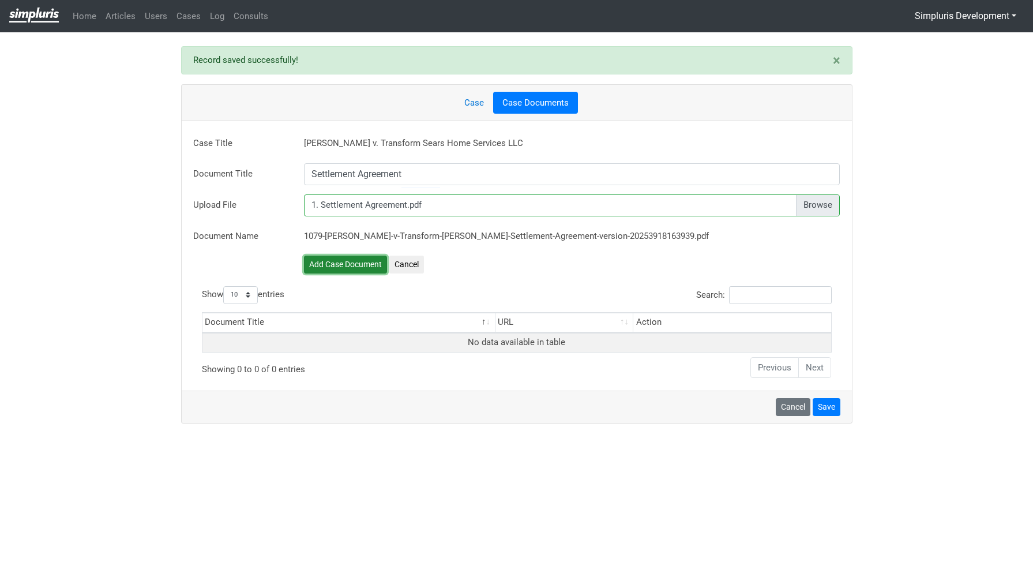
click at [351, 265] on button "Add Case Document" at bounding box center [345, 264] width 83 height 18
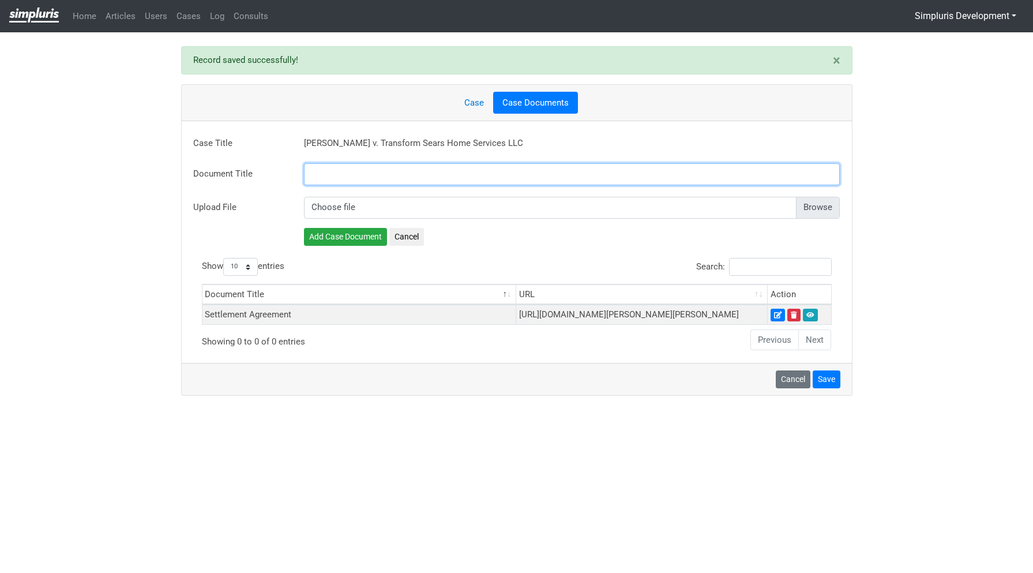
click at [548, 168] on input "text" at bounding box center [572, 174] width 536 height 22
paste input "Order Granting Approval of PAGA Settlement"
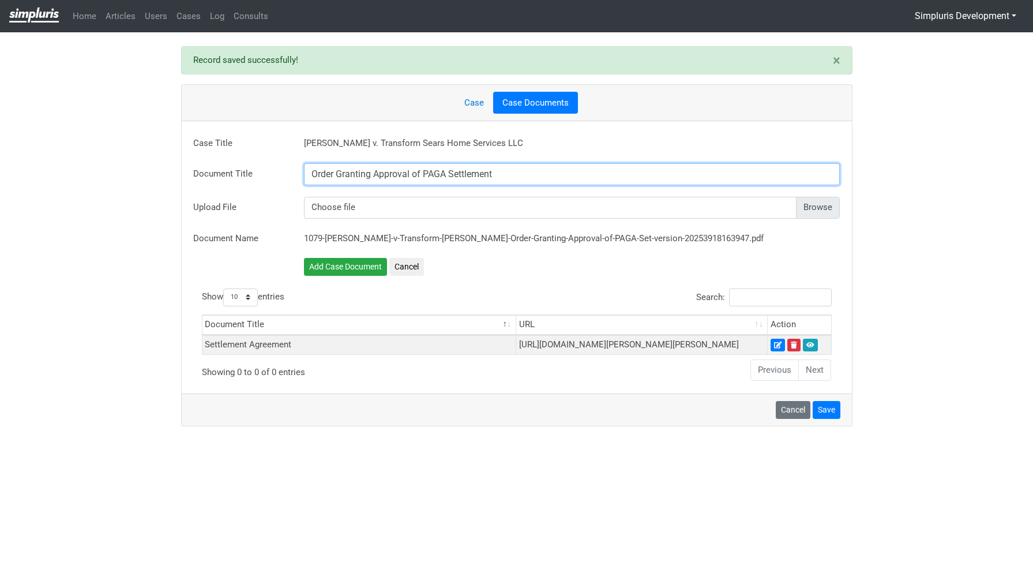
type input "Order Granting Approval of PAGA Settlement"
click at [821, 214] on input "file" at bounding box center [572, 208] width 536 height 22
type input "C:\fakepath\3. Order Granting Approval of PAGA Settlement.pdf"
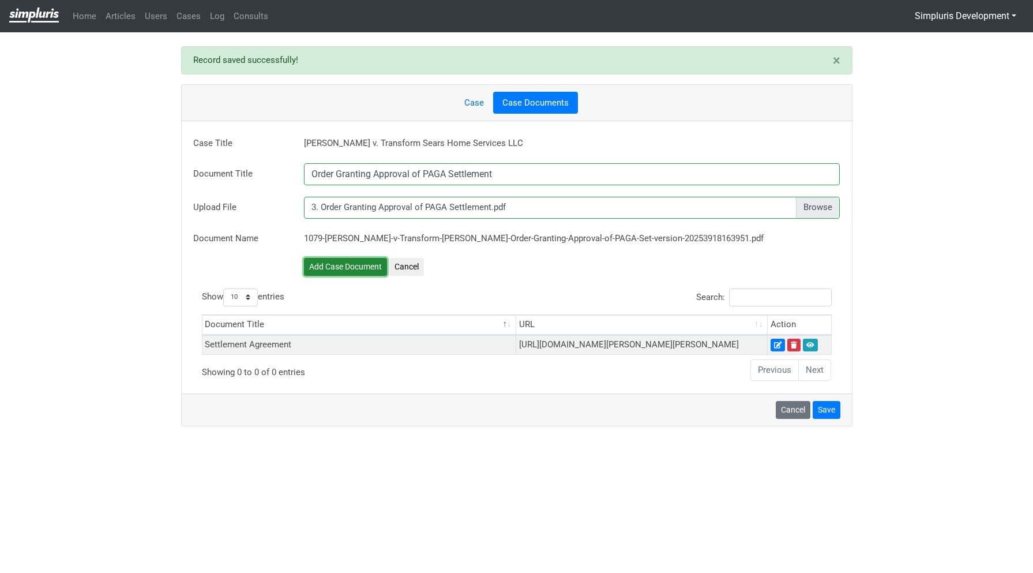
click at [371, 269] on button "Add Case Document" at bounding box center [345, 267] width 83 height 18
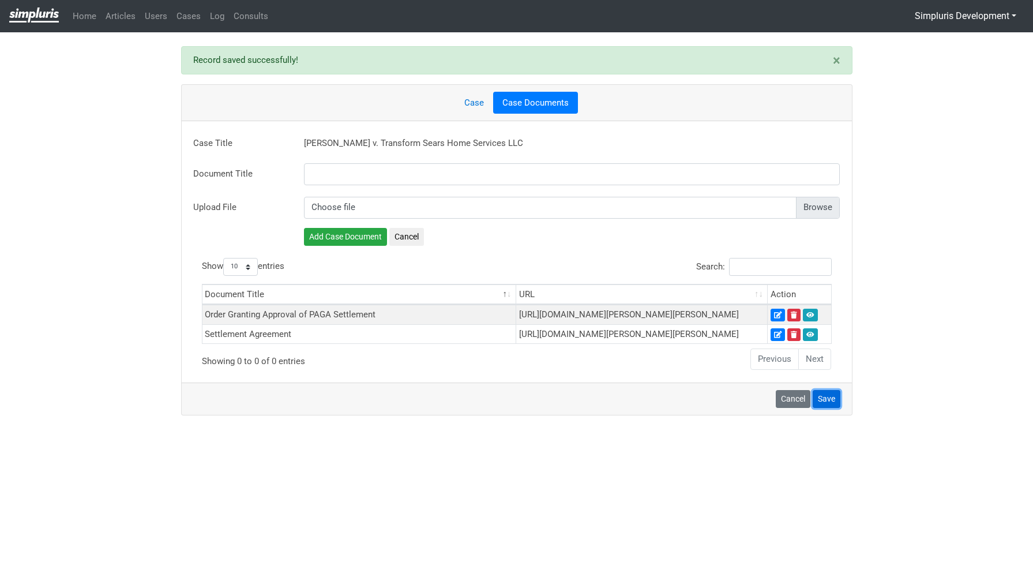
click at [835, 408] on button "Save" at bounding box center [826, 399] width 28 height 18
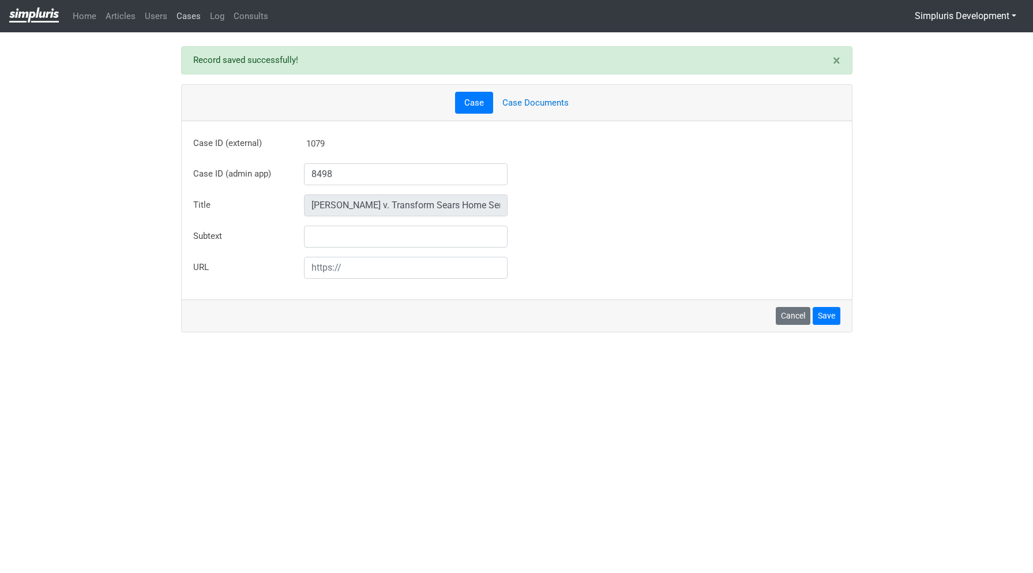
click at [180, 18] on link "Cases" at bounding box center [188, 16] width 33 height 22
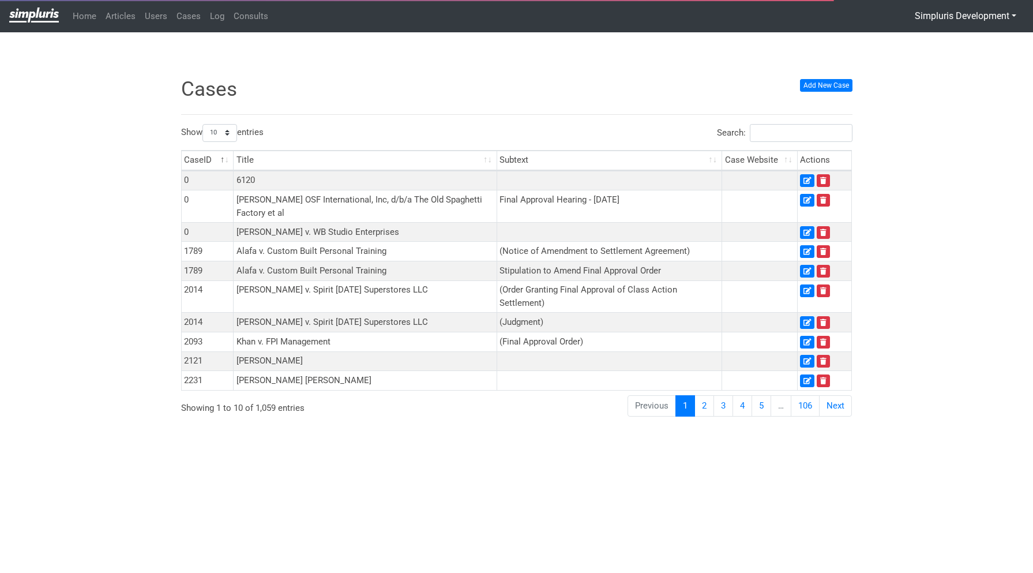
click at [788, 142] on div "Search:" at bounding box center [688, 135] width 327 height 22
click at [787, 130] on input "Search:" at bounding box center [801, 133] width 103 height 18
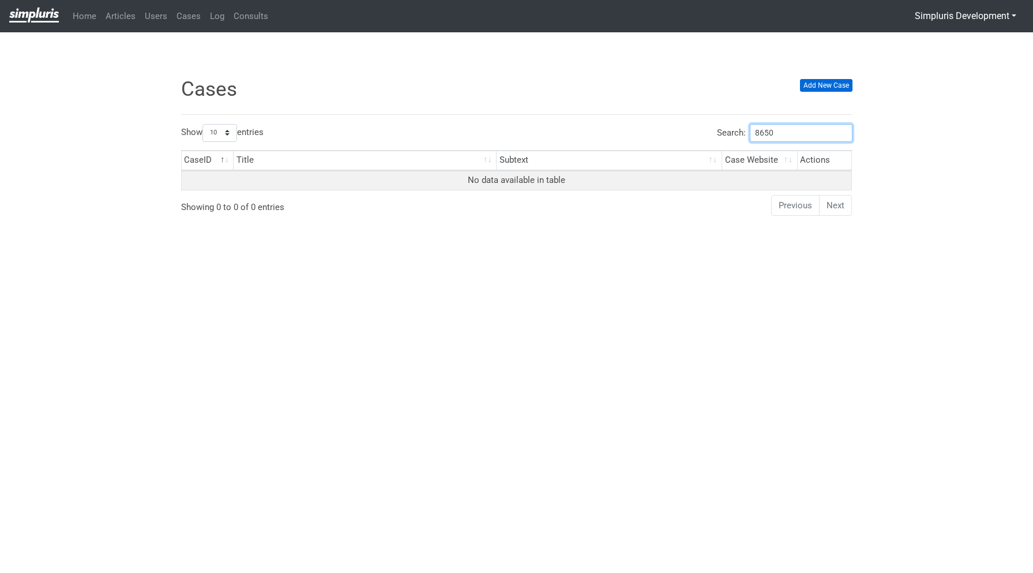
type input "8650"
click at [834, 89] on link "Add New Case" at bounding box center [826, 85] width 52 height 13
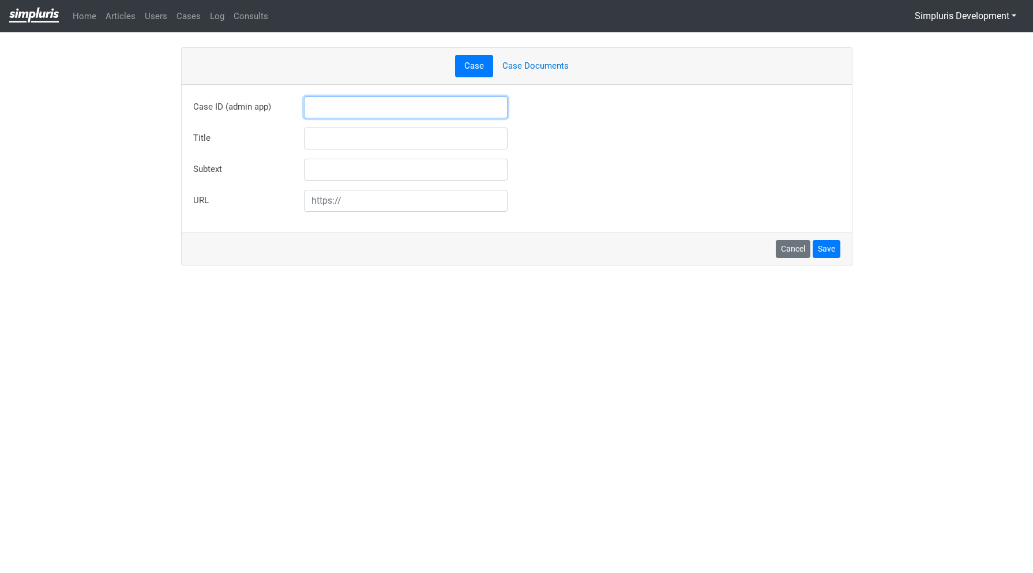
click at [378, 107] on input "text" at bounding box center [406, 107] width 204 height 22
type input "8650"
type input "[PERSON_NAME] v. Qantas Airways Limited"
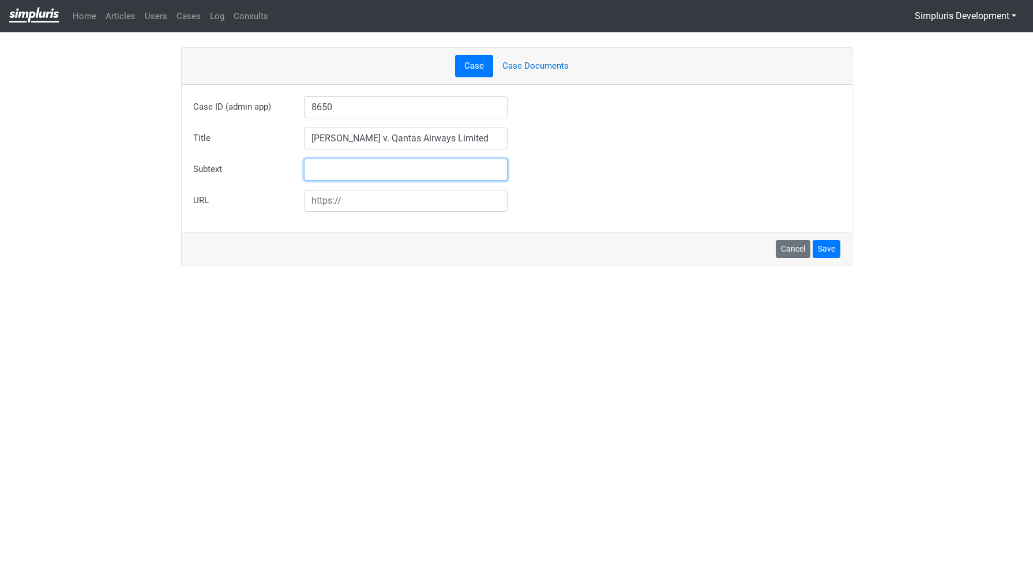
click at [551, 148] on div "Title Aziel Joey Gomez Perez v. Qantas Airways Limited" at bounding box center [517, 138] width 664 height 22
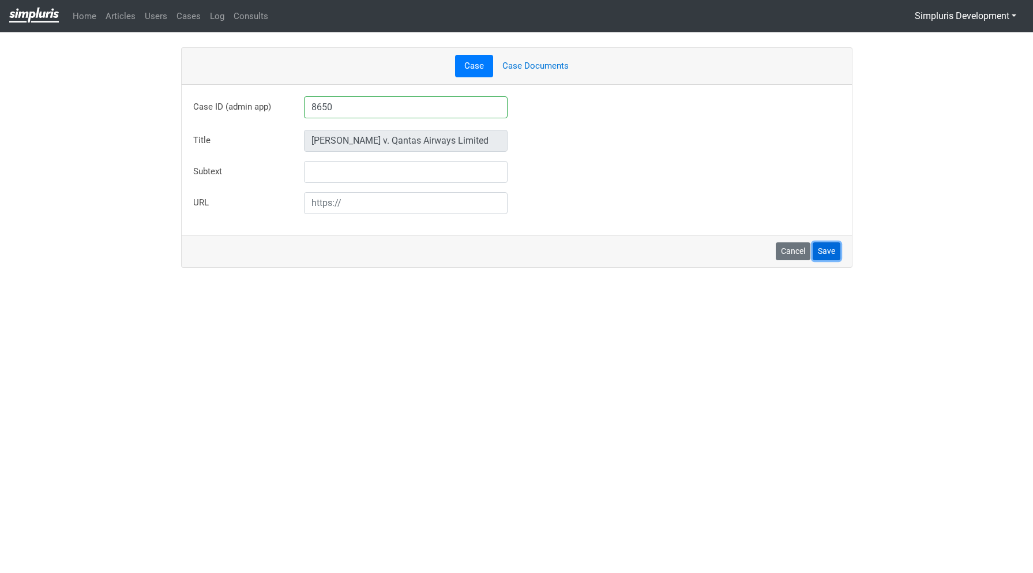
click at [831, 251] on button "Save" at bounding box center [826, 251] width 28 height 18
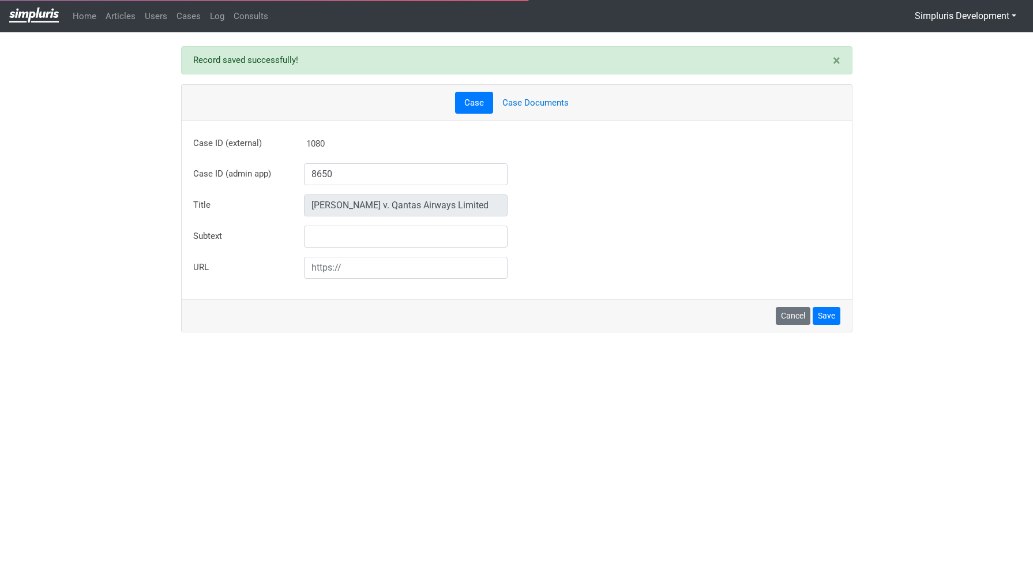
click at [564, 101] on link "Case Documents" at bounding box center [535, 103] width 85 height 22
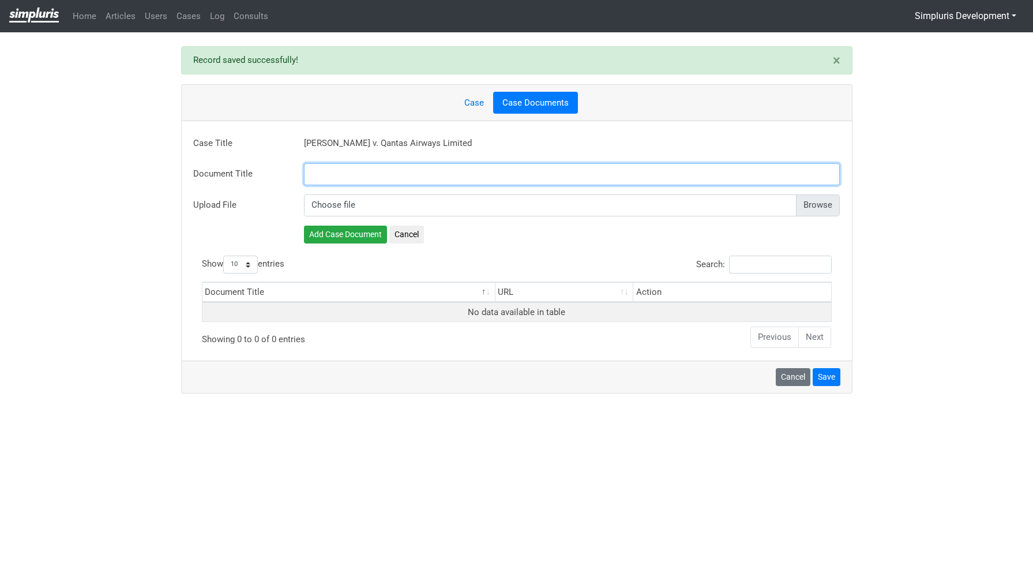
click at [498, 167] on input "text" at bounding box center [572, 174] width 536 height 22
paste input "Order Granting Preliminary Approval"
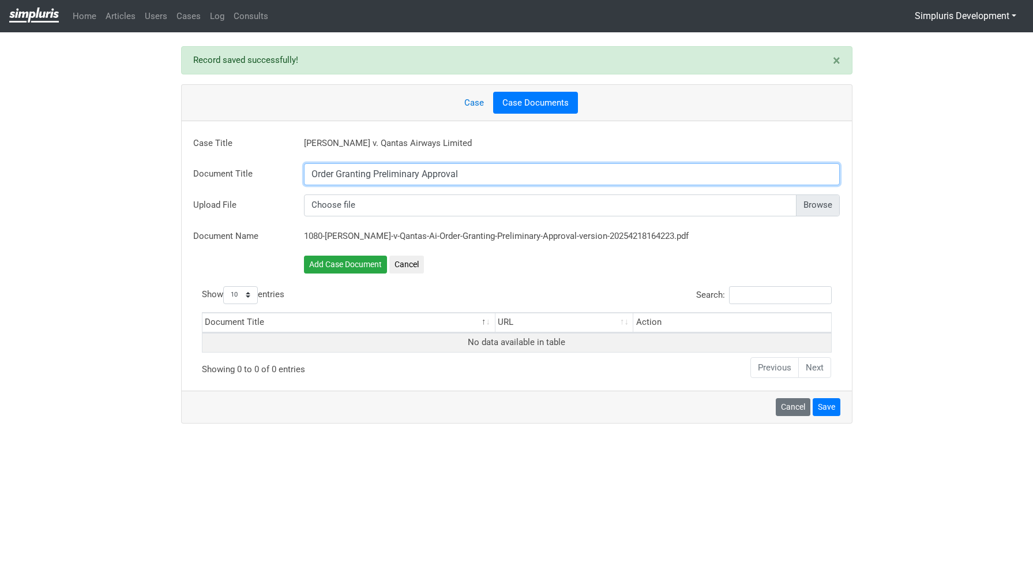
type input "Order Granting Preliminary Approval"
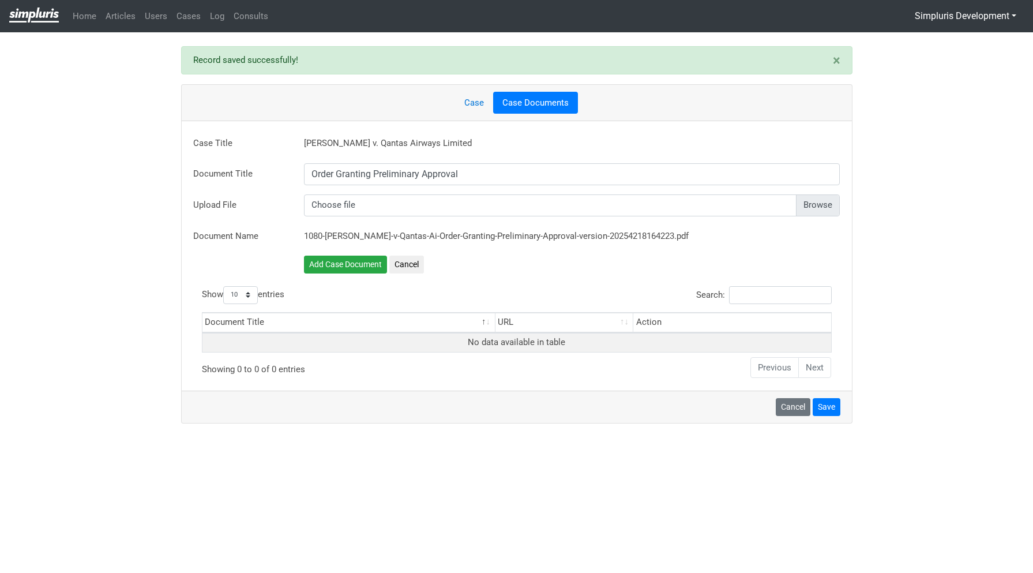
click at [816, 206] on input "file" at bounding box center [572, 205] width 536 height 22
type input "C:\fakepath\2025.035.22 [PERSON_NAME](00923) Order - granting MPA.pdf"
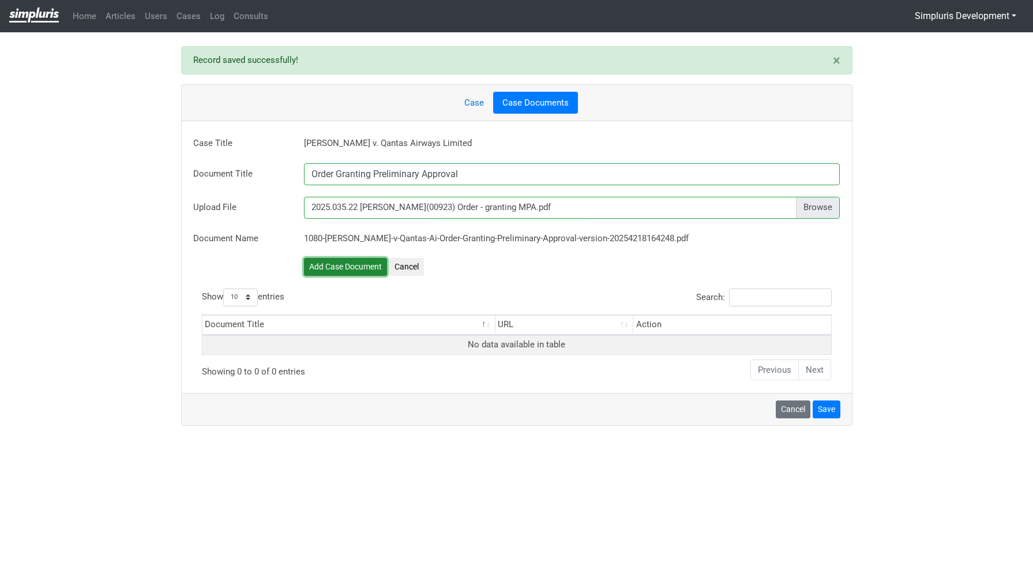
click at [352, 268] on button "Add Case Document" at bounding box center [345, 267] width 83 height 18
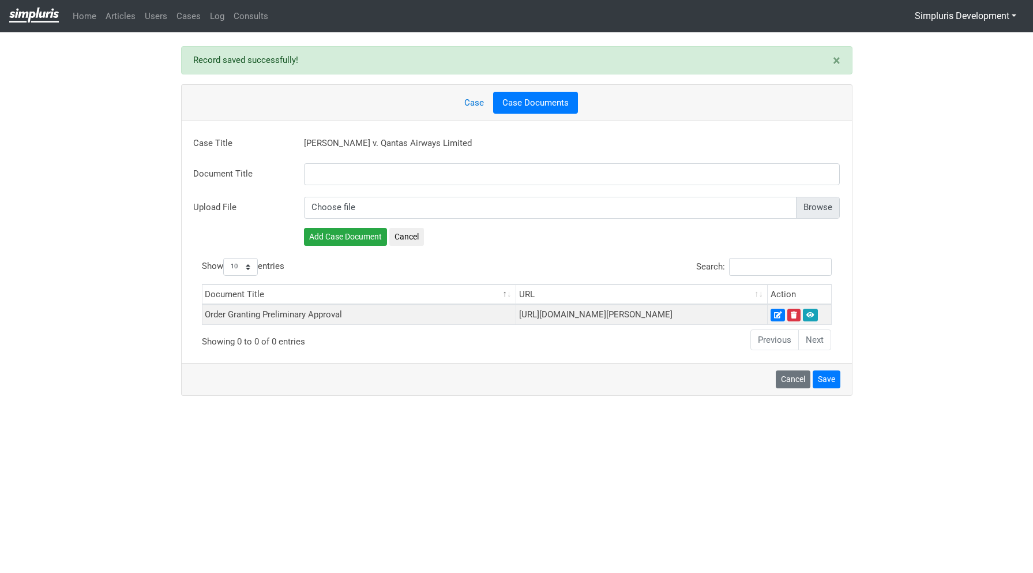
click at [831, 206] on input "file" at bounding box center [572, 208] width 536 height 22
type input "C:\fakepath\[PERSON_NAME](00923) v Qantas fully executed.pdf"
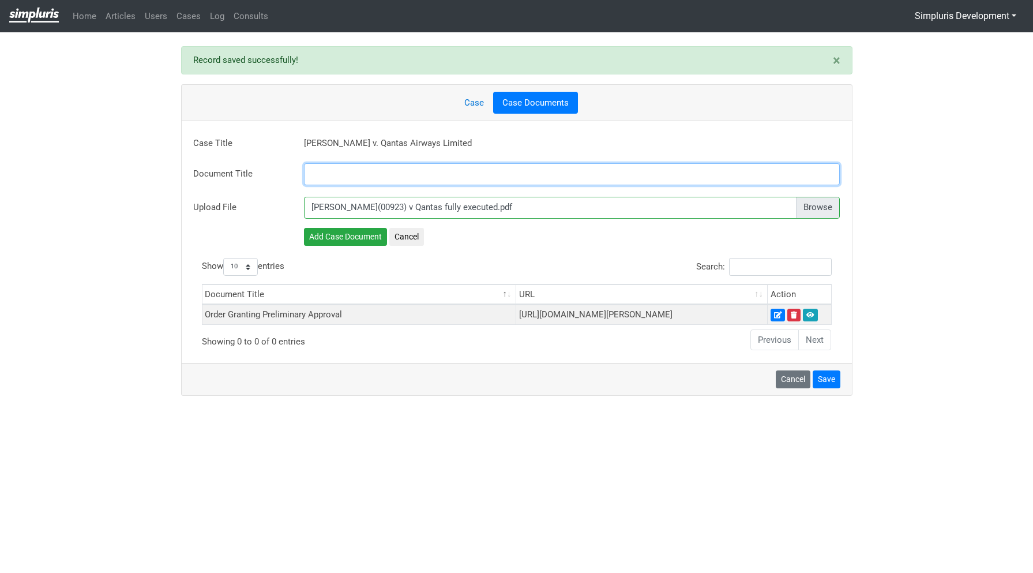
click at [475, 177] on input "text" at bounding box center [572, 174] width 536 height 22
paste input "Settlement Agreement"
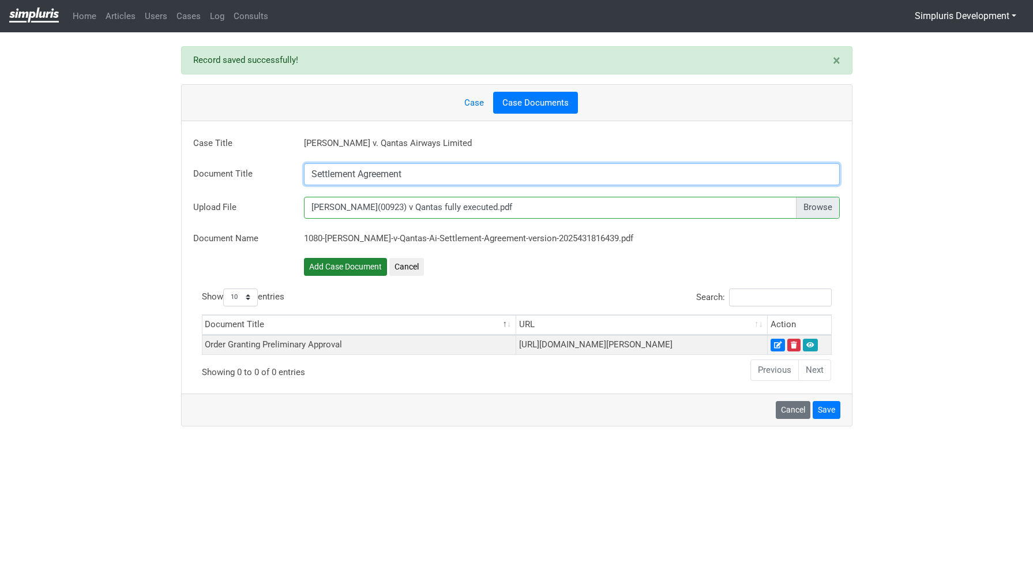
type input "Settlement Agreement"
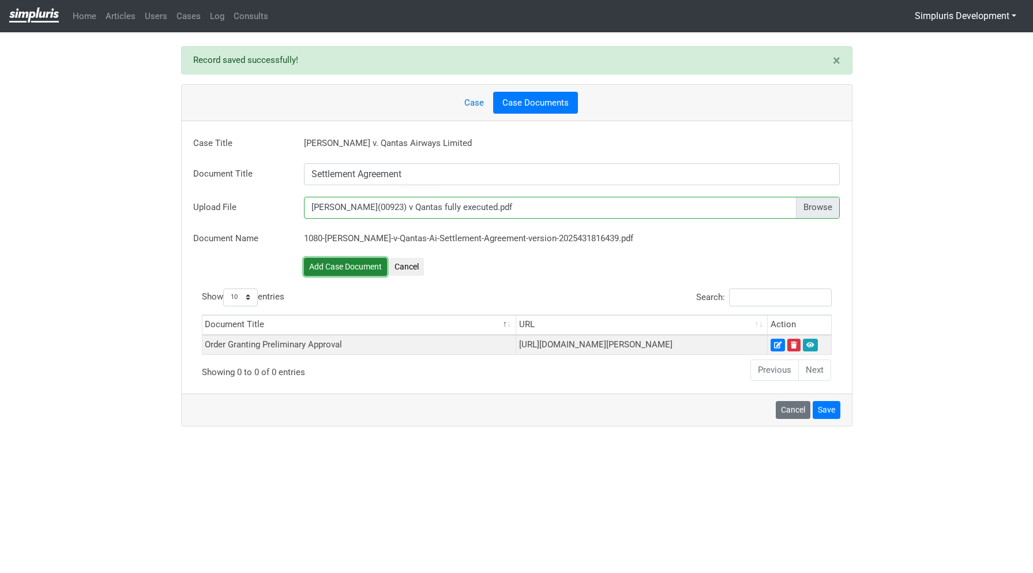
click at [337, 274] on button "Add Case Document" at bounding box center [345, 267] width 83 height 18
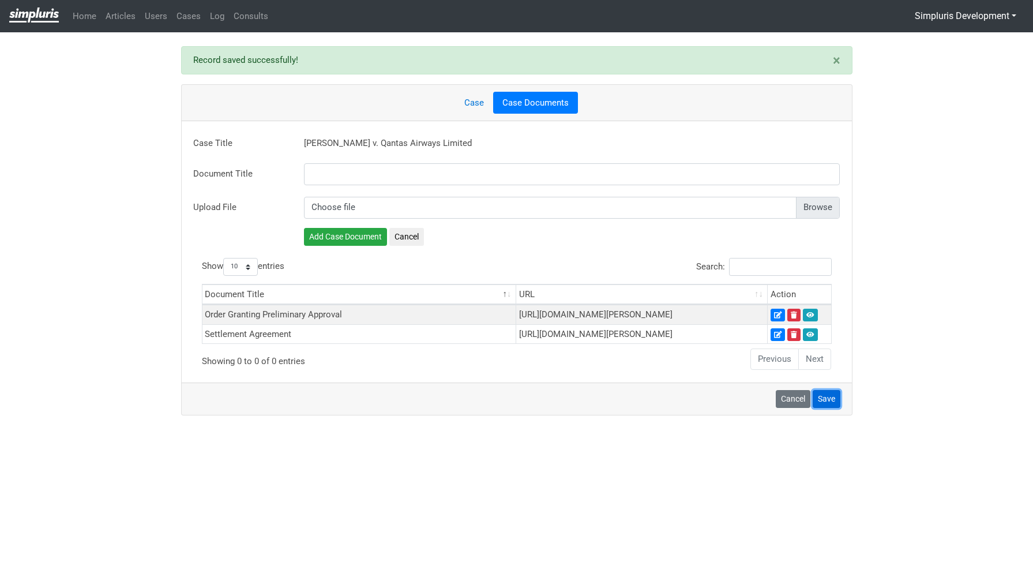
click at [835, 408] on button "Save" at bounding box center [826, 399] width 28 height 18
